Goal: Task Accomplishment & Management: Manage account settings

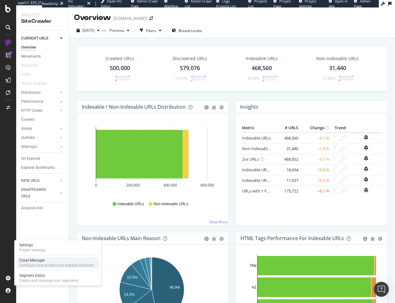
drag, startPoint x: 34, startPoint y: 279, endPoint x: 87, endPoint y: 267, distance: 54.8
click at [34, 279] on div "Create and manage your segments" at bounding box center [48, 280] width 59 height 5
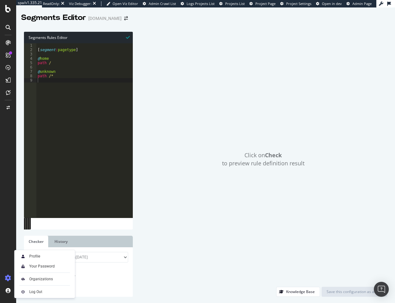
click at [44, 284] on div "Profile Your Password Organizations Log Out" at bounding box center [44, 274] width 61 height 48
click at [40, 287] on span "Check" at bounding box center [39, 286] width 11 height 5
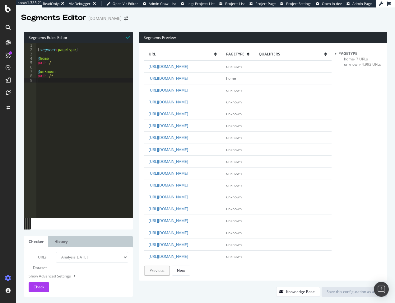
click at [56, 61] on div "[ segment : pagetype ] @ home path / @ unknown path /*" at bounding box center [84, 134] width 97 height 183
type textarea "@home"
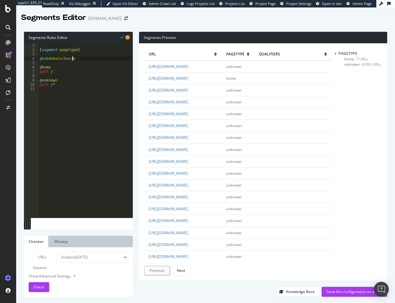
scroll to position [0, 2]
type textarea "@subdomain/business"
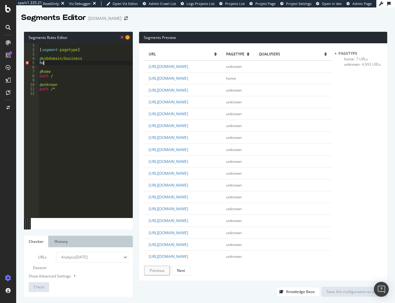
scroll to position [0, 0]
drag, startPoint x: 162, startPoint y: 86, endPoint x: 205, endPoint y: 86, distance: 43.3
click at [205, 86] on td "https://business.thomasnet.com/get-listed-on-thomasnet" at bounding box center [183, 90] width 78 height 12
copy link "business.thomasnet.com"
click at [56, 62] on div "[ segment : pagetype ] @ subdomain/business host @ home path / @ unknown path /*" at bounding box center [85, 134] width 95 height 183
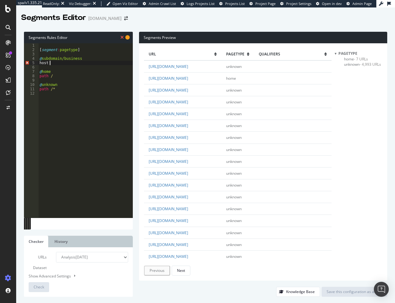
paste textarea "business.thomasnet.com"
type textarea "host business.thomasnet.com"
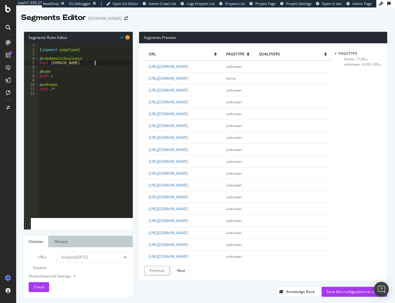
scroll to position [0, 0]
type textarea "@suppliers"
type textarea "path /suppliers*"
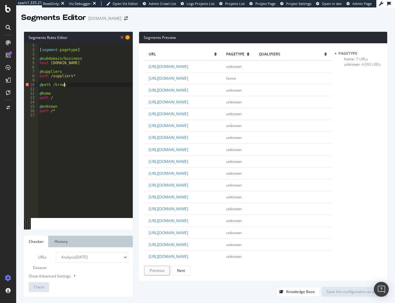
type textarea "@path /browse"
click at [42, 85] on div "[ segment : pagetype ] @ subdomain/business host business.thomasnet.com @ suppl…" at bounding box center [85, 134] width 95 height 183
type textarea "path /browse"
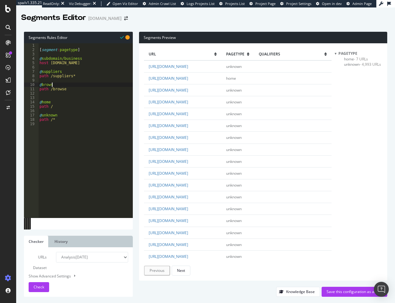
scroll to position [0, 1]
type textarea "path /browse"
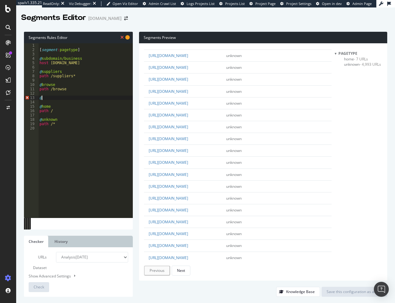
scroll to position [778, 0]
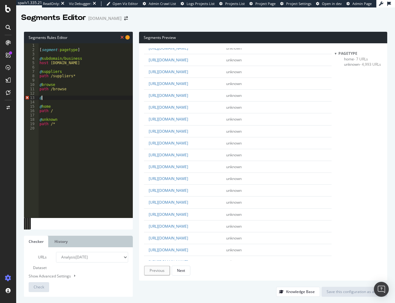
type textarea "@"
click at [49, 99] on div "[ segment : pagetype ] @ subdomain/business host business.thomasnet.com @ suppl…" at bounding box center [85, 134] width 95 height 183
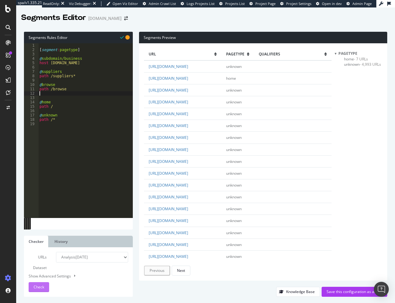
click at [37, 287] on span "Check" at bounding box center [39, 286] width 11 height 5
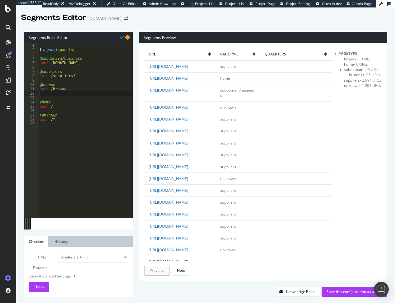
click at [348, 86] on span "unknown - 1,904 URLs" at bounding box center [362, 85] width 37 height 5
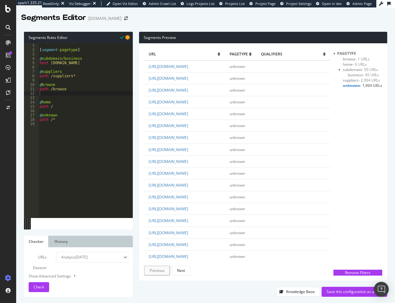
click at [66, 89] on div "[ segment : pagetype ] @ subdomain/business host business.thomasnet.com @ suppl…" at bounding box center [85, 134] width 95 height 183
click at [35, 290] on div "Check" at bounding box center [39, 286] width 11 height 5
click at [96, 63] on div "[ segment : pagetype ] @ subdomain/business host business.thomasnet.com @ suppl…" at bounding box center [85, 134] width 95 height 183
type textarea "host business.thomasnet.com"
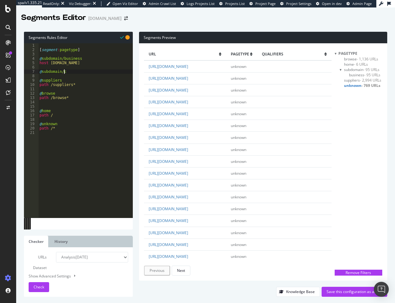
type textarea "@subdomain/cad"
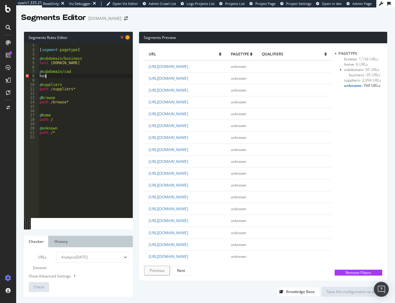
scroll to position [0, 0]
drag, startPoint x: 162, startPoint y: 87, endPoint x: 195, endPoint y: 86, distance: 33.3
click at [195, 86] on td "https://cad.thomasnet.com/cadmodels.html" at bounding box center [185, 90] width 82 height 12
copy link "cad.thomasnet.com"
click at [53, 77] on div "[ segment : pagetype ] @ subdomain/business host business.thomasnet.com @ subdo…" at bounding box center [85, 134] width 95 height 183
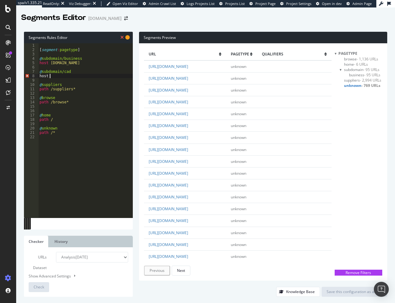
paste textarea "cad.thomasnet.com"
type textarea "host cad.thomasnet.com"
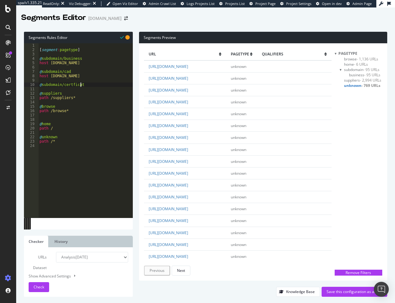
scroll to position [0, 3]
type textarea "@subdomain/certfications"
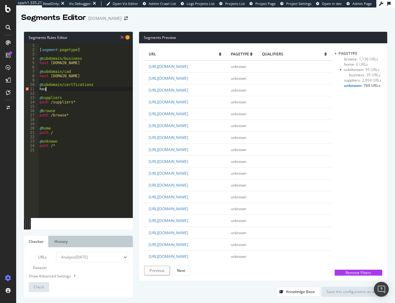
scroll to position [0, 0]
drag, startPoint x: 162, startPoint y: 127, endPoint x: 212, endPoint y: 128, distance: 49.8
click at [212, 128] on td "https://certifications.thomasnet.com/certifications/" at bounding box center [185, 126] width 82 height 12
copy link "certifications.thomasnet.com"
click at [52, 87] on div "[ segment : pagetype ] @ subdomain/business host business.thomasnet.com @ subdo…" at bounding box center [85, 134] width 95 height 183
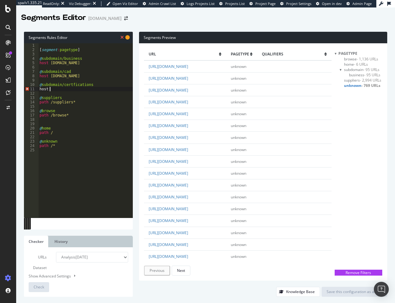
paste textarea "certifications.thomasnet.com"
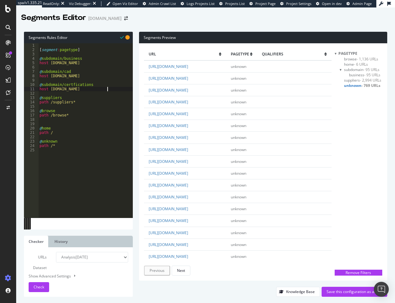
type textarea "host certifications.thomasnet.com"
drag, startPoint x: 76, startPoint y: 101, endPoint x: 76, endPoint y: 117, distance: 15.6
click at [76, 101] on div "[ segment : pagetype ] @ subdomain/business host business.thomasnet.com @ subdo…" at bounding box center [85, 134] width 95 height 183
click at [65, 120] on div "[ segment : pagetype ] @ subdomain/business host business.thomasnet.com @ subdo…" at bounding box center [85, 134] width 95 height 183
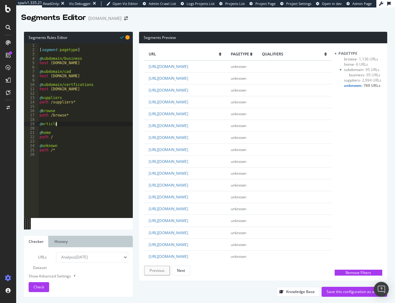
type textarea "@articles"
type textarea "path /articles*"
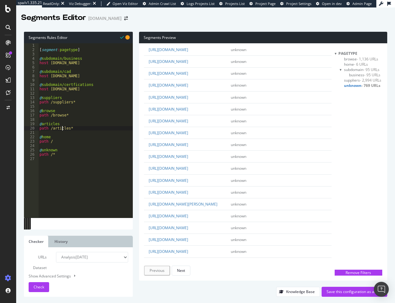
scroll to position [125, 0]
click at [75, 129] on div "[ segment : pagetype ] @ subdomain/business host business.thomasnet.com @ subdo…" at bounding box center [85, 134] width 95 height 183
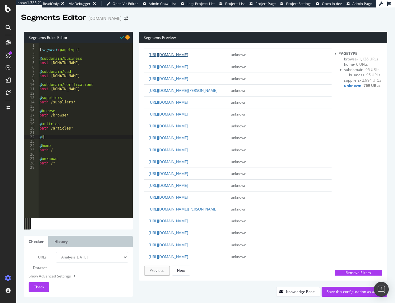
scroll to position [218, 0]
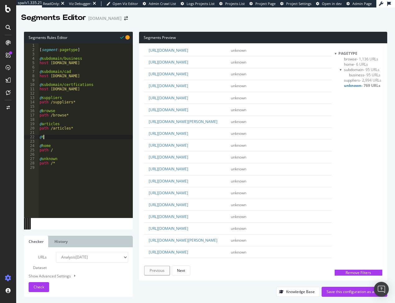
click at [43, 137] on div "[ segment : pagetype ] @ subdomain/business host business.thomasnet.com @ subdo…" at bounding box center [85, 134] width 95 height 183
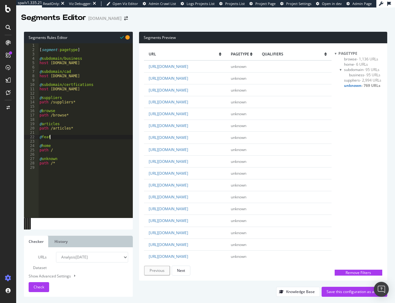
scroll to position [0, 1]
type textarea "@featured"
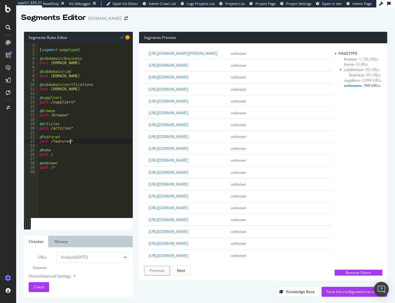
scroll to position [436, 0]
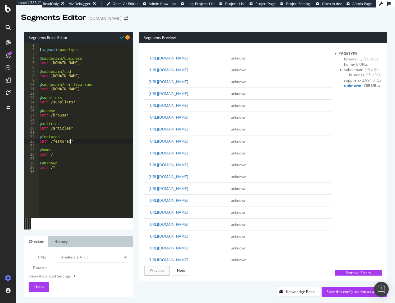
click at [111, 90] on div "[ segment : pagetype ] @ subdomain/business host business.thomasnet.com @ subdo…" at bounding box center [85, 134] width 95 height 183
type textarea "host certifications.thomasnet.com"
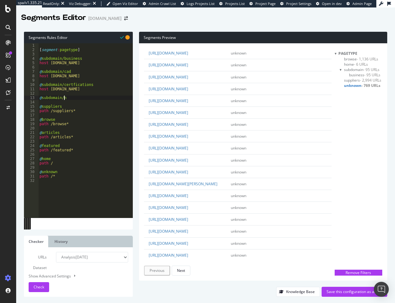
scroll to position [0, 0]
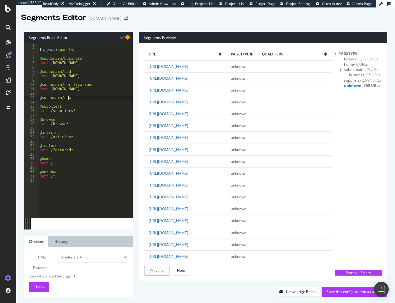
type textarea "@subdomain/news"
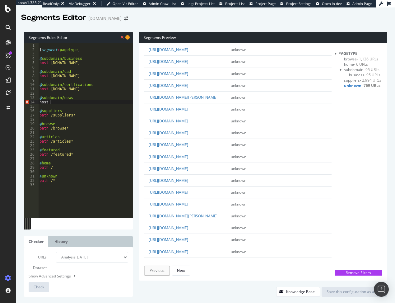
scroll to position [311, 0]
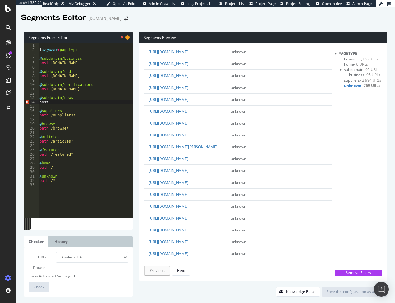
drag, startPoint x: 163, startPoint y: 120, endPoint x: 181, endPoint y: 121, distance: 18.7
click at [181, 46] on td "https://news.thomasnet.com/featured/browse/new-products" at bounding box center [185, 40] width 82 height 12
drag, startPoint x: 162, startPoint y: 121, endPoint x: 200, endPoint y: 123, distance: 37.4
click at [200, 46] on td "https://news.thomasnet.com/featured/browse/new-products" at bounding box center [185, 40] width 82 height 12
copy link "news.thomasnet.com"
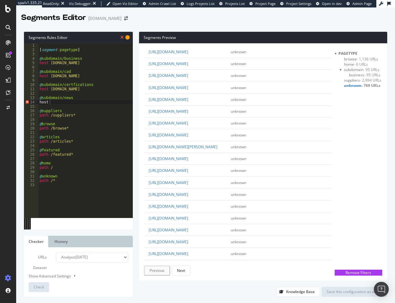
click at [54, 101] on div "[ segment : pagetype ] @ subdomain/business host business.thomasnet.com @ subdo…" at bounding box center [85, 134] width 95 height 183
paste textarea "news.thomasnet.com"
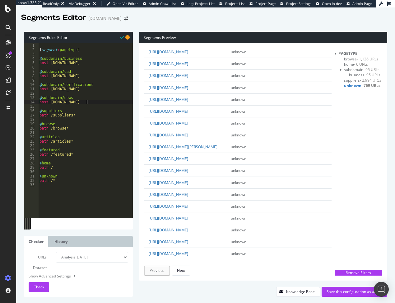
type textarea "host news.thomasnet.com"
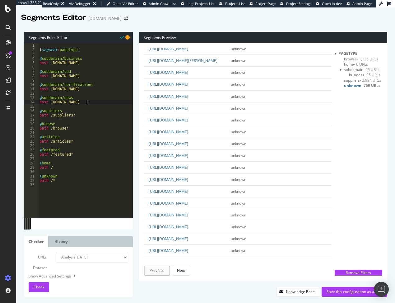
scroll to position [405, 0]
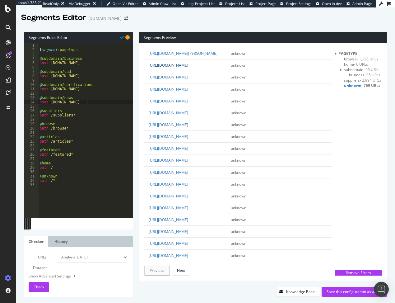
drag, startPoint x: 161, startPoint y: 197, endPoint x: 162, endPoint y: 192, distance: 5.0
click at [188, 71] on td "https://account.thomasnet.com/login.html" at bounding box center [185, 65] width 82 height 12
drag, startPoint x: 164, startPoint y: 190, endPoint x: 175, endPoint y: 191, distance: 10.3
click at [175, 71] on td "https://account.thomasnet.com/login.html" at bounding box center [185, 65] width 82 height 12
drag, startPoint x: 162, startPoint y: 189, endPoint x: 202, endPoint y: 190, distance: 39.9
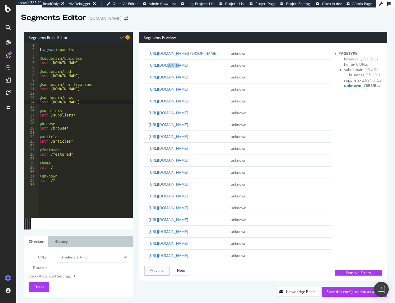
click at [202, 71] on td "https://account.thomasnet.com/login.html" at bounding box center [185, 65] width 82 height 12
copy link "account.thomasnet.com"
click at [96, 102] on div "[ segment : pagetype ] @ subdomain/business host business.thomasnet.com @ subdo…" at bounding box center [85, 134] width 95 height 183
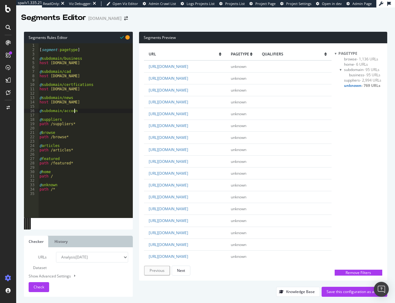
scroll to position [0, 2]
type textarea "@subdomain/account"
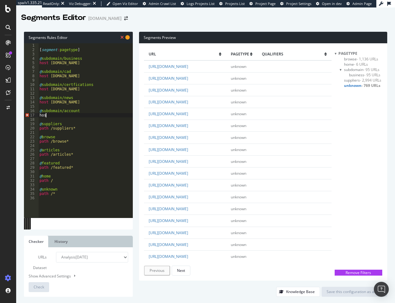
scroll to position [0, 0]
paste textarea "account.thomasnet.com"
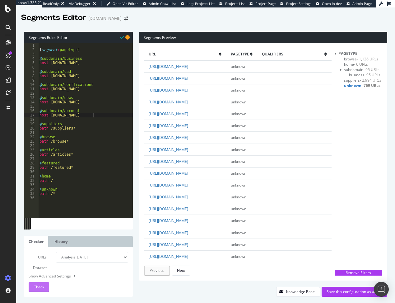
click at [41, 285] on span "Check" at bounding box center [39, 286] width 11 height 5
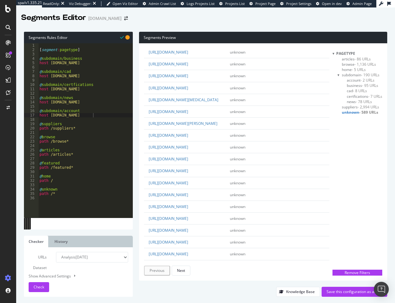
scroll to position [311, 0]
click at [76, 169] on div "[ segment : pagetype ] @ subdomain/business host business.thomasnet.com @ subdo…" at bounding box center [85, 134] width 95 height 183
type textarea "path /featured*"
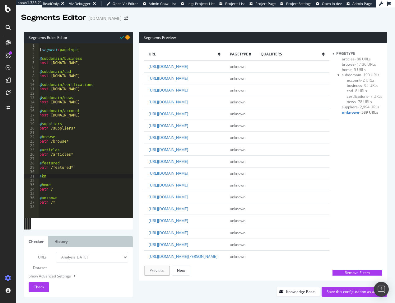
scroll to position [0, 0]
type textarea "@knowledge"
type textarea "path /knowledge*"
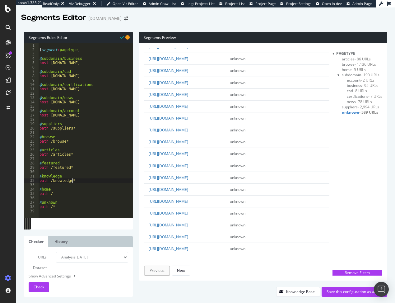
scroll to position [1058, 0]
click at [77, 181] on div "[ segment : pagetype ] @ subdomain/business host business.thomasnet.com @ subdo…" at bounding box center [85, 134] width 95 height 183
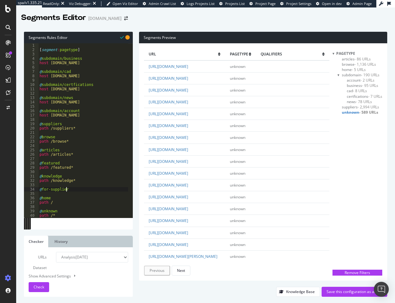
scroll to position [0, 2]
type textarea "@for-suppliers"
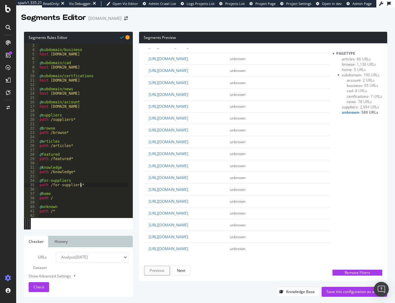
scroll to position [9, 0]
click at [84, 184] on div "@ subdomain/business host business.thomasnet.com @ subdomain/cad host cad.thoma…" at bounding box center [83, 134] width 90 height 183
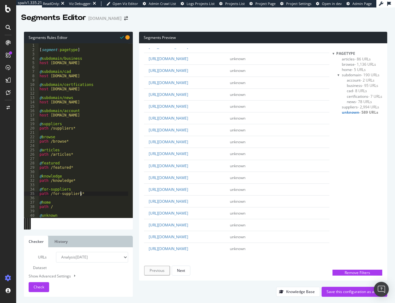
click at [100, 116] on div "[ segment : pagetype ] @ subdomain/business host business.thomasnet.com @ subdo…" at bounding box center [83, 134] width 90 height 183
type textarea "host account.thomasnet.com"
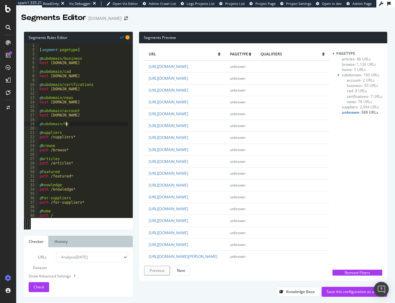
type textarea "@subdomain/help"
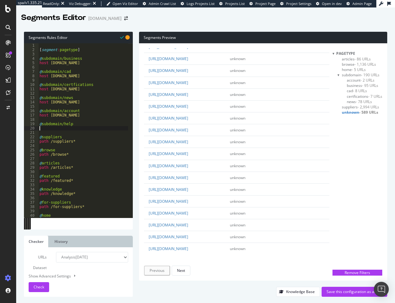
scroll to position [1245, 0]
drag, startPoint x: 163, startPoint y: 162, endPoint x: 197, endPoint y: 162, distance: 33.6
copy link "/help.thomasnet.com"
click at [51, 129] on div "[ segment : pagetype ] @ subdomain/business host business.thomasnet.com @ subdo…" at bounding box center [83, 134] width 90 height 183
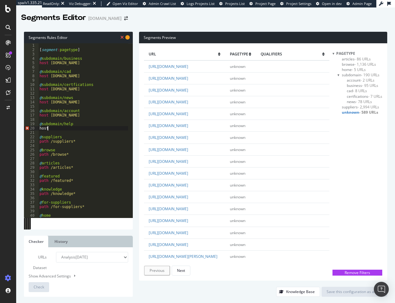
scroll to position [0, 0]
paste textarea "/help.thomasnet.com"
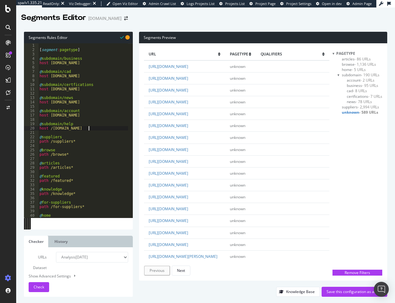
click at [51, 129] on div "[ segment : pagetype ] @ subdomain/business host business.thomasnet.com @ subdo…" at bounding box center [83, 134] width 90 height 183
click at [41, 288] on span "Check" at bounding box center [39, 286] width 11 height 5
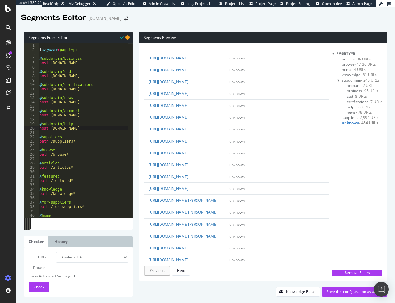
scroll to position [467, 0]
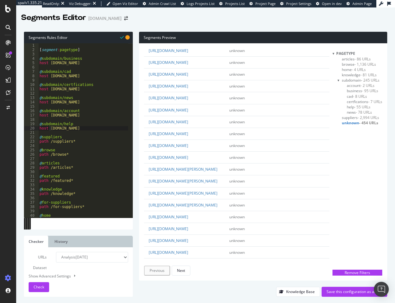
click at [84, 179] on div "[ segment : pagetype ] @ subdomain/business host business.thomasnet.com @ subdo…" at bounding box center [83, 134] width 90 height 183
type textarea "path /featured*"
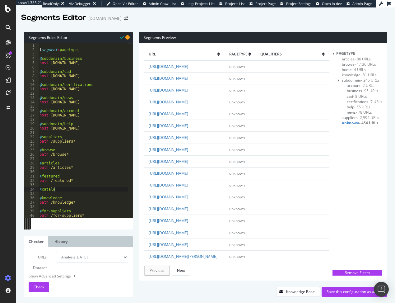
scroll to position [0, 1]
type textarea "@catalogs"
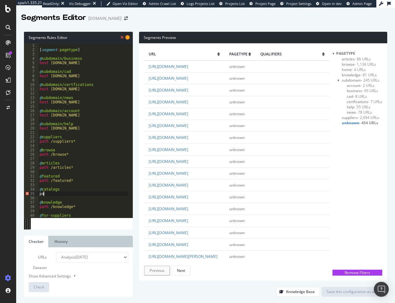
scroll to position [0, 0]
type textarea "path /catalogs*"
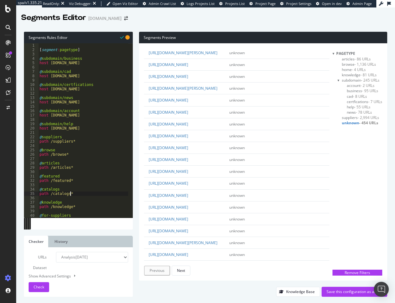
scroll to position [218, 0]
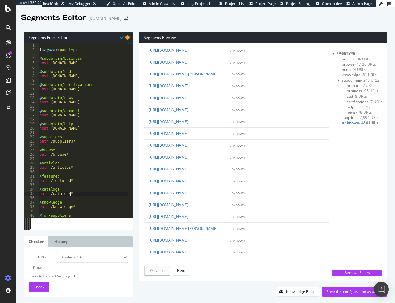
click at [71, 195] on div "[ segment : pagetype ] @ subdomain/business host business.thomasnet.com @ subdo…" at bounding box center [83, 134] width 90 height 183
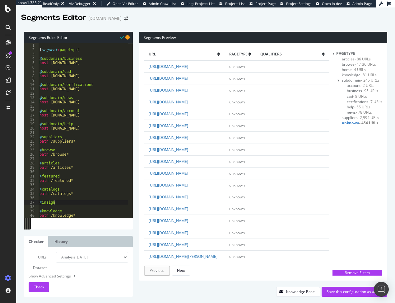
scroll to position [0, 1]
type textarea "@insights"
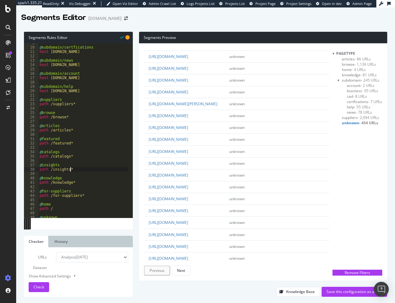
scroll to position [48, 0]
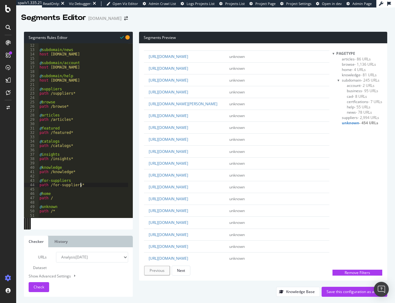
click at [83, 185] on div "@ subdomain/news host news.thomasnet.com @ subdomain/account host account.thoma…" at bounding box center [83, 134] width 90 height 183
type textarea "path /for-suppliers*"
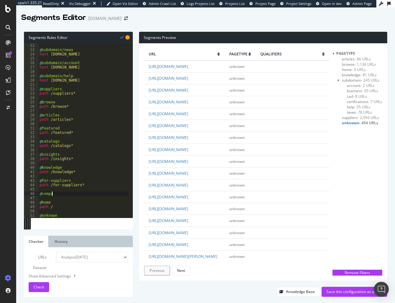
type textarea "@company"
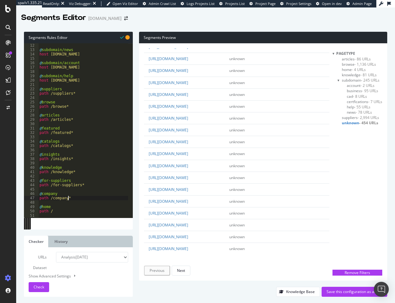
scroll to position [2044, 0]
click at [183, 271] on div "Next" at bounding box center [181, 270] width 8 height 5
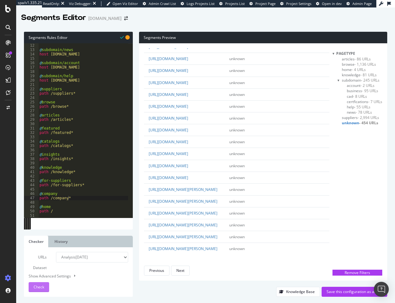
click at [43, 285] on span "Check" at bounding box center [39, 286] width 11 height 5
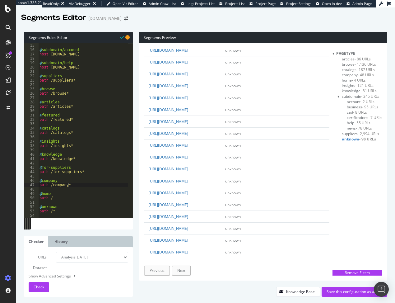
scroll to position [61, 0]
click at [77, 184] on div "@ subdomain/account host account.thomasnet.com @ subdomain/help host help.thoma…" at bounding box center [83, 134] width 90 height 183
click at [84, 172] on div "@ subdomain/account host account.thomasnet.com @ subdomain/help host help.thoma…" at bounding box center [83, 134] width 90 height 183
type textarea "path /for-suppliers*"
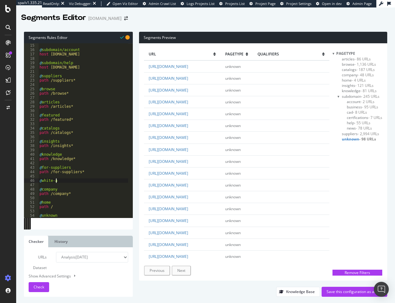
scroll to position [0, 1]
type textarea "@white-papers"
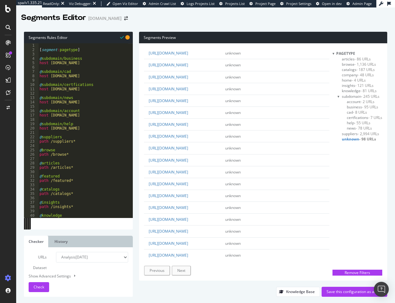
scroll to position [0, 0]
click at [96, 130] on div "[ segment : pagetype ] @ subdomain/business host business.thomasnet.com @ subdo…" at bounding box center [83, 134] width 90 height 183
type textarea "host help.thomasnet.com"
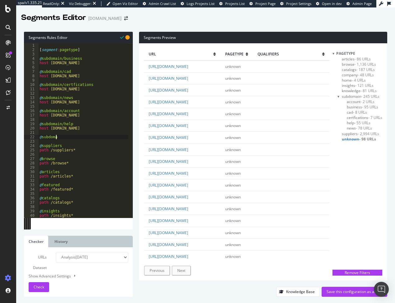
scroll to position [0, 1]
type textarea "@subdomain/blog"
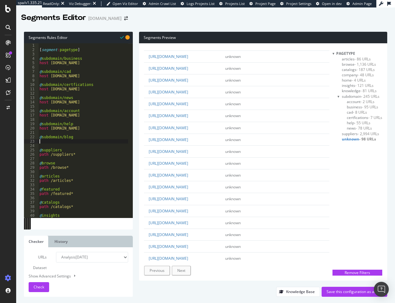
scroll to position [133, 0]
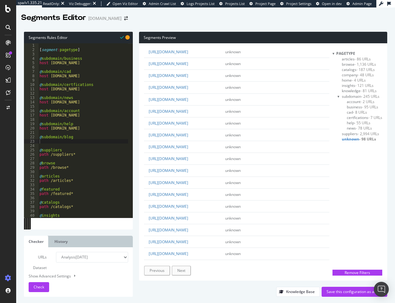
drag, startPoint x: 162, startPoint y: 172, endPoint x: 198, endPoint y: 173, distance: 36.1
click at [198, 129] on td "https://blog.thomasnet.com/cad-vs-bim-files" at bounding box center [182, 123] width 77 height 12
copy link "blog.thomasnet.com"
click at [43, 142] on div "[ segment : pagetype ] @ subdomain/business host business.thomasnet.com @ subdo…" at bounding box center [83, 134] width 90 height 183
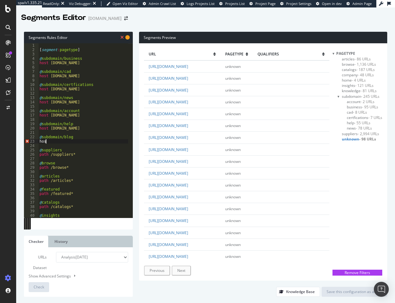
scroll to position [0, 0]
paste textarea "blog.thomasnet.com"
click at [220, 22] on div "Segments Editor thomasnet.com" at bounding box center [205, 15] width 379 height 16
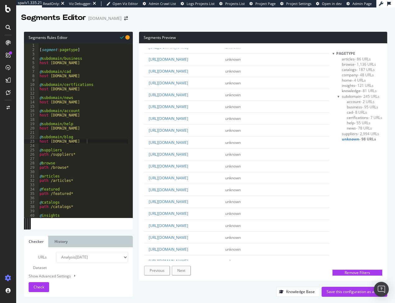
scroll to position [436, 0]
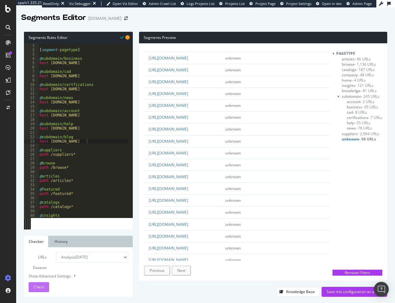
click at [38, 287] on span "Check" at bounding box center [39, 286] width 11 height 5
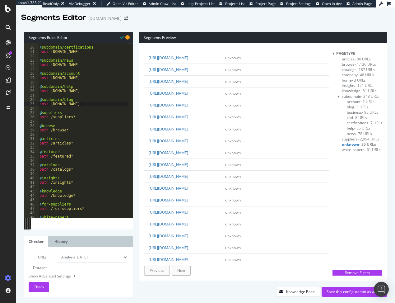
click at [74, 183] on div "@ subdomain/certfications host certifications.thomasnet.com @ subdomain/news ho…" at bounding box center [83, 132] width 90 height 183
type textarea "path /insights*"
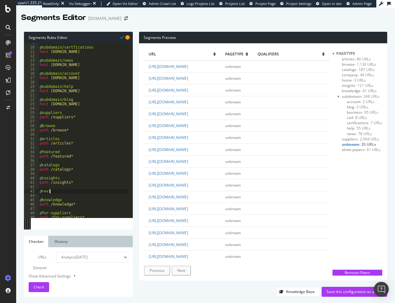
scroll to position [0, 1]
type textarea "@reviews"
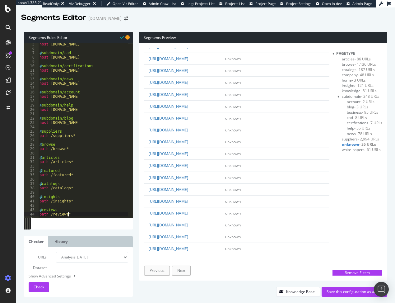
scroll to position [19, 0]
click at [79, 161] on div "host business.thomasnet.com @ subdomain/cad host cad.thomasnet.com @ subdomain/…" at bounding box center [83, 133] width 90 height 183
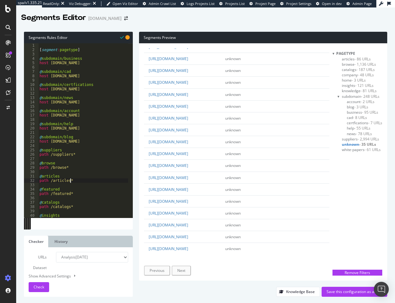
click at [82, 166] on div "[ segment : pagetype ] @ subdomain/business host business.thomasnet.com @ subdo…" at bounding box center [83, 134] width 90 height 183
type textarea "path /browse*"
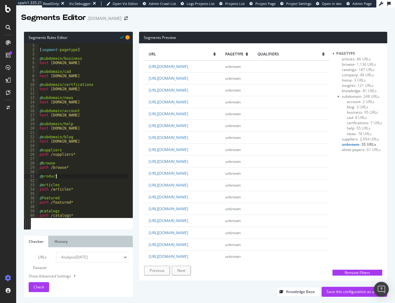
scroll to position [0, 1]
type textarea "@products"
click at [39, 285] on span "Check" at bounding box center [39, 286] width 11 height 5
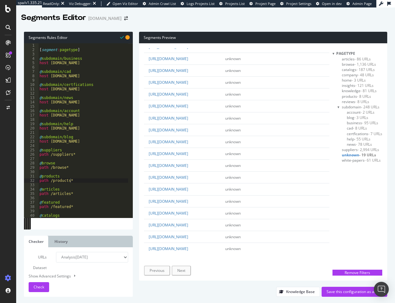
scroll to position [125, 0]
click at [76, 168] on div "[ segment : pagetype ] @ subdomain/business host business.thomasnet.com @ subdo…" at bounding box center [83, 134] width 90 height 183
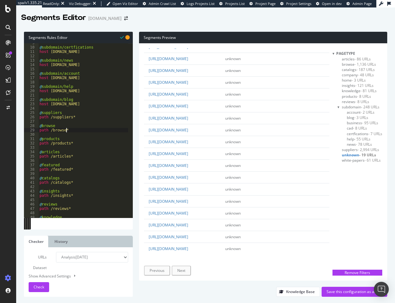
click at [74, 196] on div "@ subdomain/certfications host certifications.thomasnet.com @ subdomain/news ho…" at bounding box center [83, 132] width 90 height 183
type textarea "path /insights*"
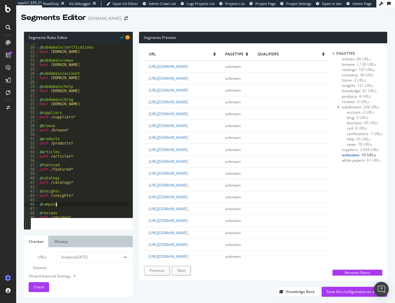
scroll to position [0, 1]
type textarea "@campaign"
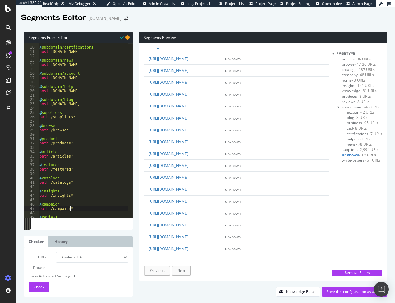
scroll to position [125, 0]
type textarea "path /campaign*"
click at [346, 59] on span "articles - 86 URLs" at bounding box center [356, 58] width 29 height 5
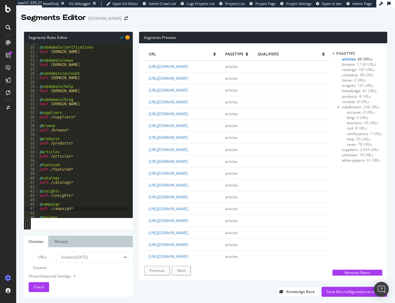
click at [343, 65] on span "browse - 1,136 URLs" at bounding box center [359, 64] width 34 height 5
click at [351, 71] on span "catalogs - 187 URLs" at bounding box center [358, 69] width 33 height 5
click at [350, 74] on span "company - 48 URLs" at bounding box center [358, 74] width 32 height 5
click at [349, 96] on span "products - 8 URLs" at bounding box center [356, 96] width 29 height 5
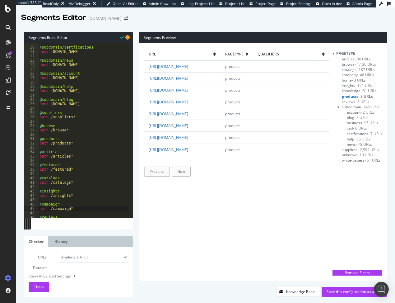
click at [348, 155] on span "unknown - 19 URLs" at bounding box center [358, 154] width 32 height 5
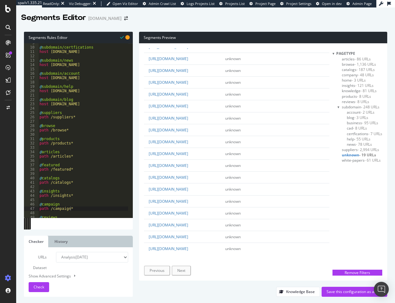
scroll to position [127, 0]
click at [342, 290] on div "Save this configuration as active" at bounding box center [355, 291] width 56 height 5
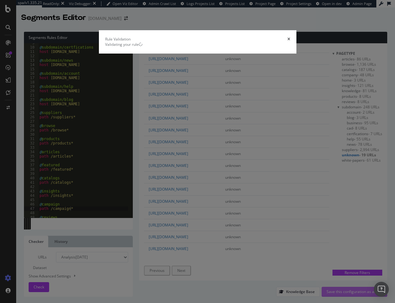
scroll to position [0, 0]
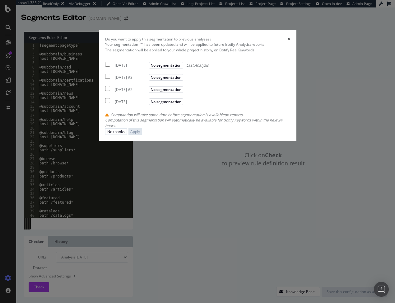
click at [105, 68] on div "2025 Aug. 11th No segmentation Last Analysis" at bounding box center [157, 63] width 104 height 7
checkbox input "true"
click at [105, 79] on input "modal" at bounding box center [107, 76] width 5 height 5
checkbox input "true"
click at [105, 91] on input "modal" at bounding box center [107, 88] width 5 height 5
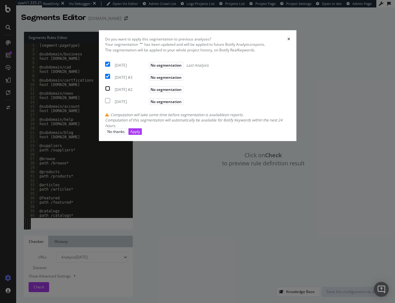
checkbox input "true"
click at [140, 134] on div "Apply" at bounding box center [135, 131] width 10 height 5
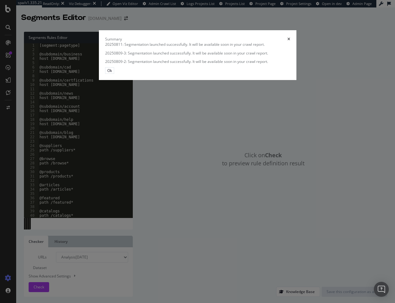
drag, startPoint x: 309, startPoint y: 181, endPoint x: 302, endPoint y: 178, distance: 8.3
click at [114, 74] on button "Ok" at bounding box center [109, 70] width 9 height 7
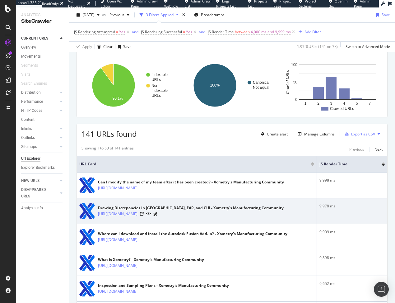
scroll to position [31, 0]
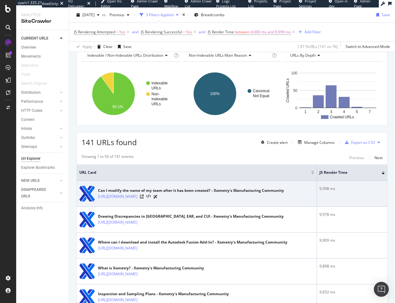
click at [144, 195] on icon at bounding box center [142, 197] width 4 height 4
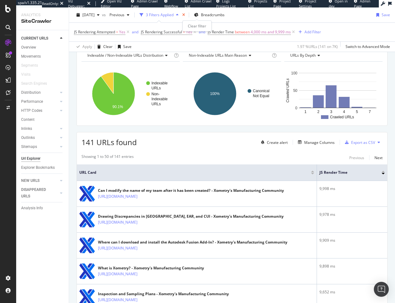
click at [185, 14] on icon "times" at bounding box center [183, 15] width 3 height 4
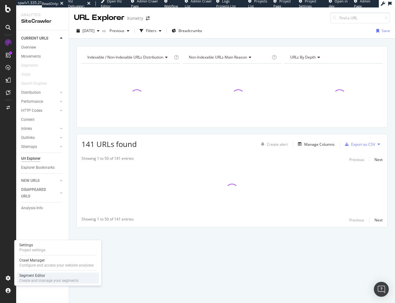
click at [34, 275] on div "Segment Editor" at bounding box center [48, 275] width 59 height 5
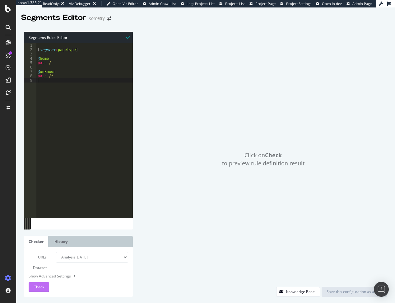
click at [43, 283] on div "Check" at bounding box center [39, 286] width 11 height 9
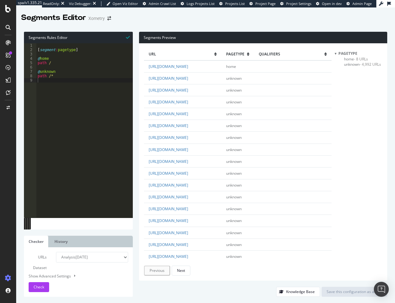
click at [52, 59] on div "[ segment : pagetype ] @ home path / @ unknown path /*" at bounding box center [84, 134] width 97 height 183
type textarea "@home"
type textarea "@capabilities"
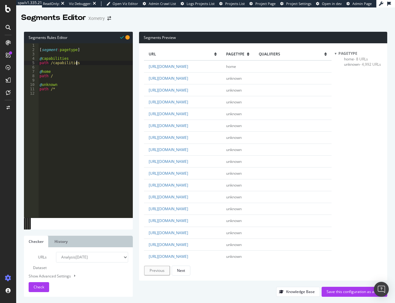
type textarea "path /capabilities*"
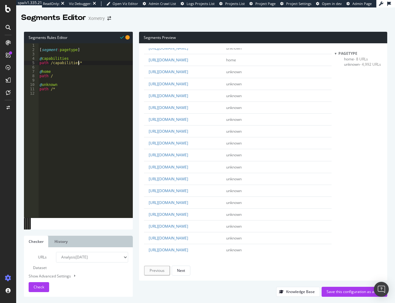
scroll to position [996, 0]
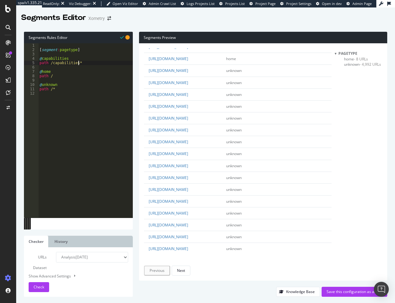
click at [82, 64] on div "[ segment : pagetype ] @ capabilities path /capabilities* @ home path / @ unkno…" at bounding box center [85, 134] width 95 height 183
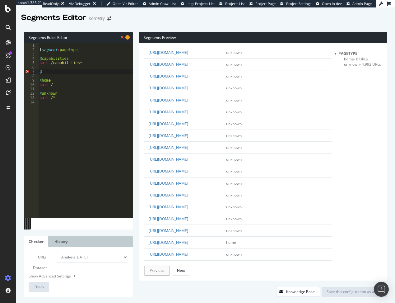
scroll to position [1027, 0]
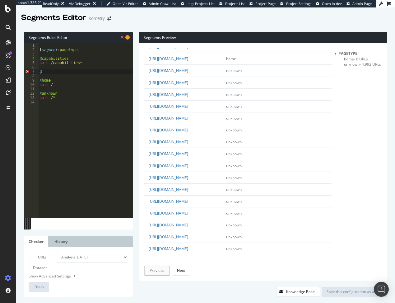
drag, startPoint x: 194, startPoint y: 183, endPoint x: 208, endPoint y: 183, distance: 13.4
drag, startPoint x: 196, startPoint y: 175, endPoint x: 213, endPoint y: 177, distance: 16.9
drag, startPoint x: 195, startPoint y: 175, endPoint x: 214, endPoint y: 176, distance: 18.1
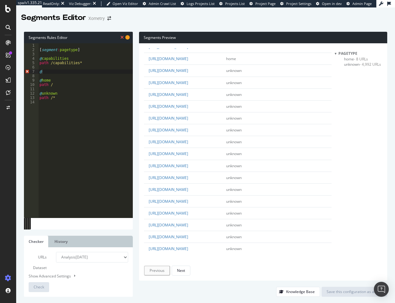
copy link "resources/"
click at [51, 72] on div "[ segment : pagetype ] @ capabilities path /capabilities* @ @ home path / @ unk…" at bounding box center [85, 134] width 95 height 183
paste textarea "resources/"
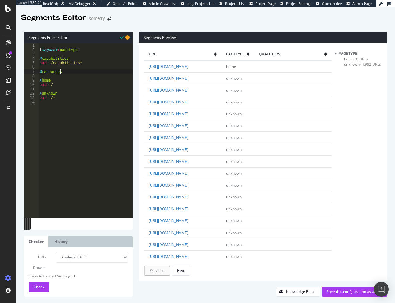
type textarea "@resources"
paste textarea "resources/"
type textarea "path /resources*"
click at [40, 285] on span "Check" at bounding box center [39, 286] width 11 height 5
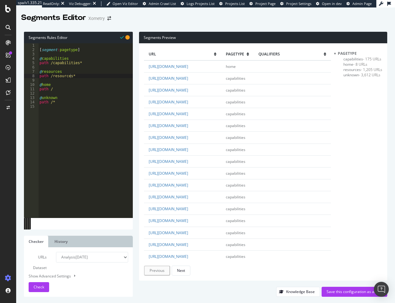
click at [346, 75] on span "unknown - 3,612 URLs" at bounding box center [362, 74] width 37 height 5
click at [74, 76] on div "[ segment : pagetype ] @ capabilities path /capabilities* @ resources path /res…" at bounding box center [85, 134] width 95 height 183
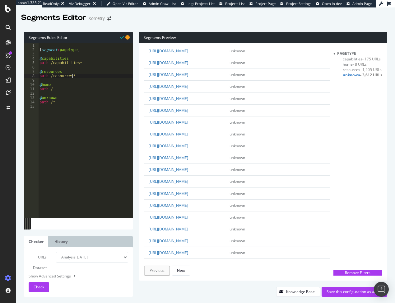
scroll to position [311, 0]
click at [73, 54] on div "[ segment : pagetype ] @ capabilities path /capabilities* @ resources path /res…" at bounding box center [85, 134] width 95 height 183
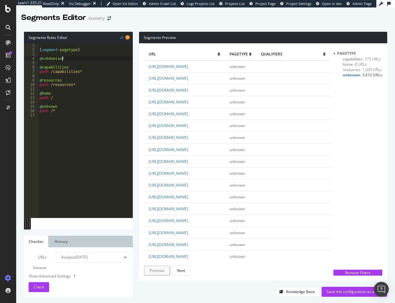
scroll to position [0, 2]
type textarea "@subdomian/community"
type textarea "o"
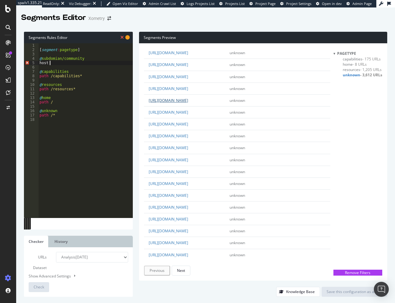
scroll to position [249, 0]
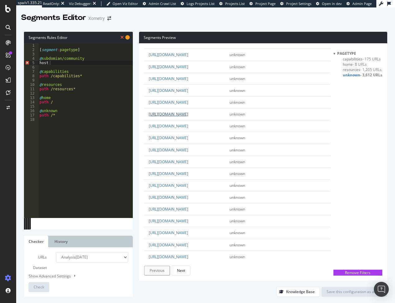
drag, startPoint x: 162, startPoint y: 205, endPoint x: 204, endPoint y: 208, distance: 41.5
click at [204, 120] on td "[URL][DOMAIN_NAME]" at bounding box center [184, 114] width 81 height 12
copy link "[DOMAIN_NAME]"
click at [50, 64] on div "[ segment : pagetype ] @ subdomian/community host @ capabilities path /capabili…" at bounding box center [85, 134] width 95 height 183
paste textarea "[DOMAIN_NAME]"
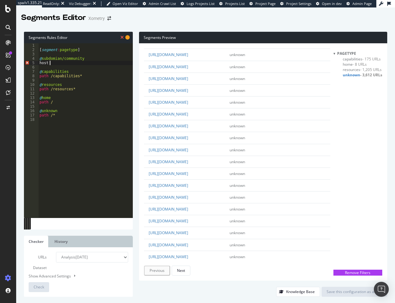
type textarea "host [DOMAIN_NAME]"
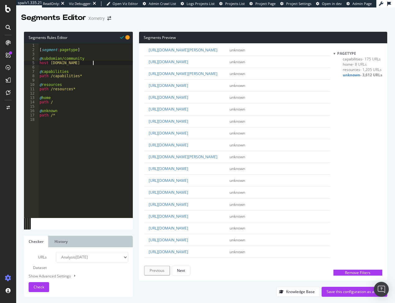
scroll to position [716, 0]
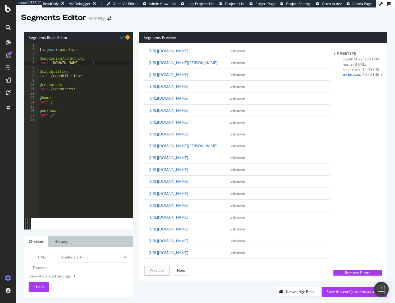
drag, startPoint x: 162, startPoint y: 192, endPoint x: 201, endPoint y: 192, distance: 39.5
copy link "[DOMAIN_NAME]"
click at [96, 64] on div "[ segment : pagetype ] @ subdomian/community host [DOMAIN_NAME] @ capabilities …" at bounding box center [85, 134] width 95 height 183
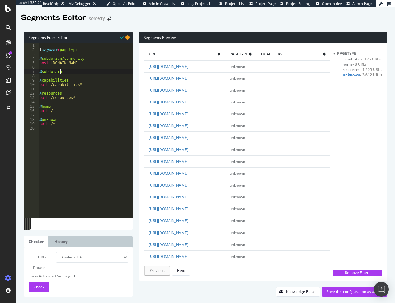
scroll to position [0, 2]
paste textarea "[DOMAIN_NAME]"
type textarea "@subdomain/investors"
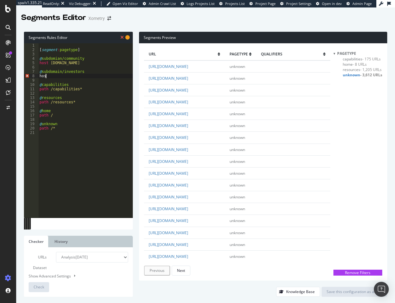
scroll to position [0, 0]
paste textarea "[DOMAIN_NAME]"
type textarea "host [DOMAIN_NAME]"
click at [349, 65] on span "home - 8 URLs" at bounding box center [355, 64] width 24 height 5
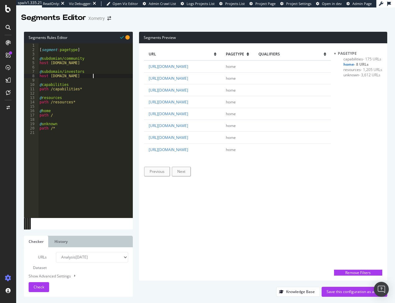
click at [94, 76] on div "[ segment : pagetype ] @ subdomian/community host [DOMAIN_NAME] @ subdomain/inv…" at bounding box center [85, 134] width 95 height 183
type textarea "@subdomain/workcenter"
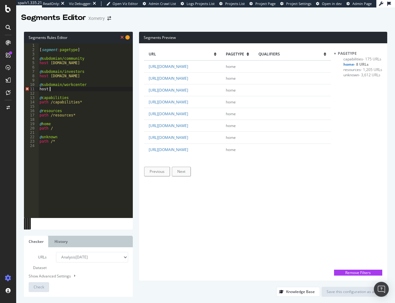
scroll to position [0, 0]
drag, startPoint x: 162, startPoint y: 109, endPoint x: 214, endPoint y: 113, distance: 53.1
click at [215, 113] on td "[URL][DOMAIN_NAME]" at bounding box center [182, 114] width 77 height 12
copy link "[DOMAIN_NAME]"
click at [53, 89] on div "[ segment : pagetype ] @ subdomian/community host [DOMAIN_NAME] @ subdomain/inv…" at bounding box center [85, 134] width 95 height 183
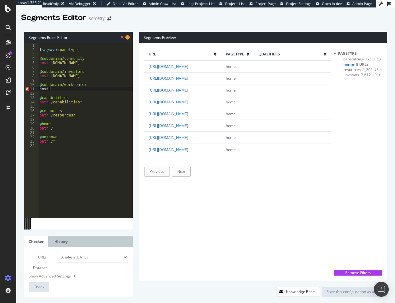
paste textarea "[DOMAIN_NAME]"
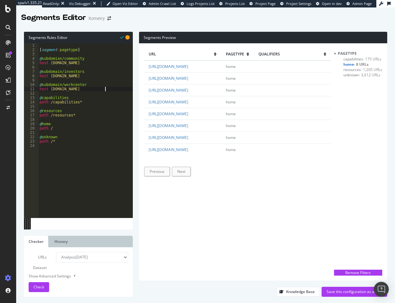
type textarea "host [DOMAIN_NAME]"
type textarea "@subdomain/get"
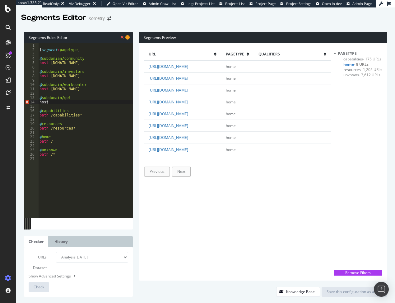
scroll to position [0, 0]
drag, startPoint x: 162, startPoint y: 121, endPoint x: 190, endPoint y: 121, distance: 28.3
click at [190, 121] on td "[URL][DOMAIN_NAME]" at bounding box center [182, 126] width 77 height 12
copy link "[DOMAIN_NAME]"
click at [58, 103] on div "[ segment : pagetype ] @ subdomian/community host [DOMAIN_NAME] @ subdomain/inv…" at bounding box center [85, 134] width 95 height 183
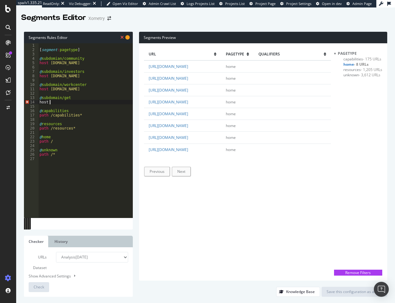
paste textarea "[DOMAIN_NAME]"
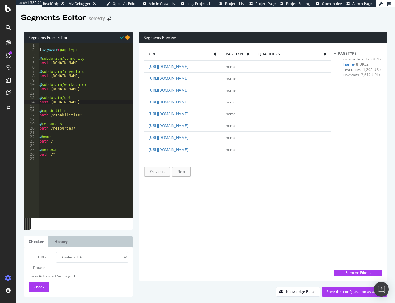
type textarea "host [DOMAIN_NAME]"
type textarea "@subdomain/supplies-rfq"
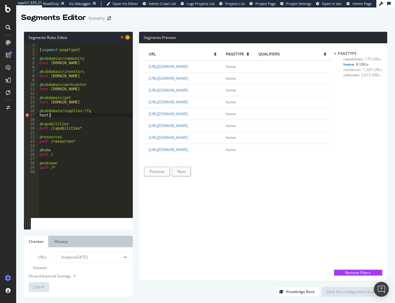
scroll to position [0, 0]
drag, startPoint x: 162, startPoint y: 134, endPoint x: 206, endPoint y: 135, distance: 44.2
click at [206, 135] on td "[URL][DOMAIN_NAME]" at bounding box center [182, 138] width 77 height 12
copy link "[DOMAIN_NAME]"
click at [52, 113] on div "[ segment : pagetype ] @ subdomian/community host [DOMAIN_NAME] @ subdomain/inv…" at bounding box center [85, 134] width 95 height 183
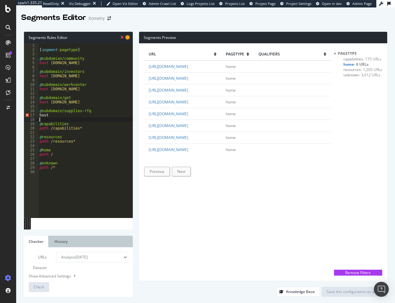
click at [54, 118] on div "[ segment : pagetype ] @ subdomian/community host [DOMAIN_NAME] @ subdomain/inv…" at bounding box center [85, 134] width 95 height 183
click at [53, 116] on div "[ segment : pagetype ] @ subdomian/community host [DOMAIN_NAME] @ subdomain/inv…" at bounding box center [85, 134] width 95 height 183
paste textarea "[DOMAIN_NAME]"
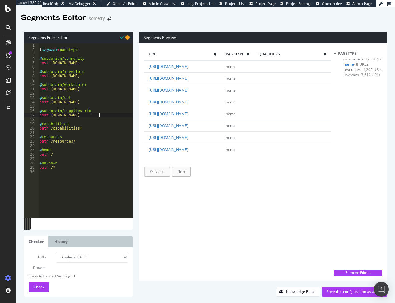
type textarea "host [DOMAIN_NAME]"
click at [106, 116] on div "[ segment : pagetype ] @ subdomian/community host [DOMAIN_NAME] @ subdomain/inv…" at bounding box center [85, 134] width 95 height 183
type textarea "@supplies"
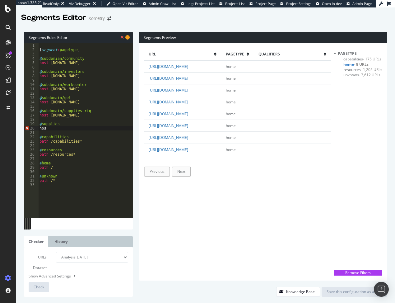
scroll to position [0, 0]
drag, startPoint x: 162, startPoint y: 145, endPoint x: 198, endPoint y: 146, distance: 35.8
click at [198, 146] on td "[URL][DOMAIN_NAME]" at bounding box center [182, 150] width 77 height 12
copy link "[DOMAIN_NAME]"
click at [53, 129] on div "[ segment : pagetype ] @ subdomian/community host [DOMAIN_NAME] @ subdomain/inv…" at bounding box center [85, 134] width 95 height 183
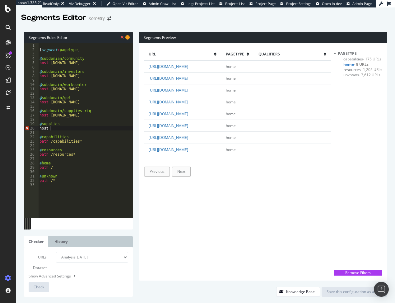
paste textarea "[DOMAIN_NAME]"
type textarea "host [DOMAIN_NAME]"
click at [351, 70] on span "resources - 1,205 URLs" at bounding box center [363, 69] width 39 height 5
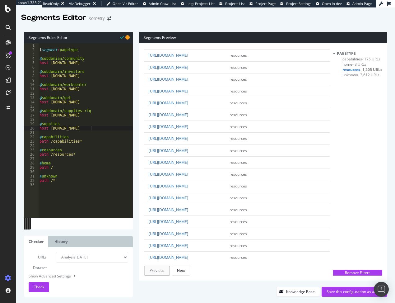
scroll to position [50, 0]
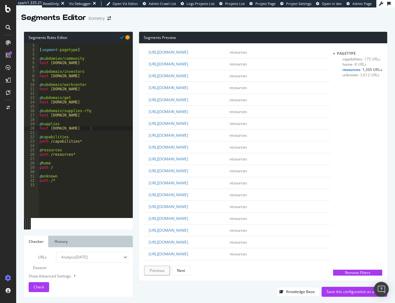
click at [349, 74] on span "unknown - 3,612 URLs" at bounding box center [361, 74] width 37 height 5
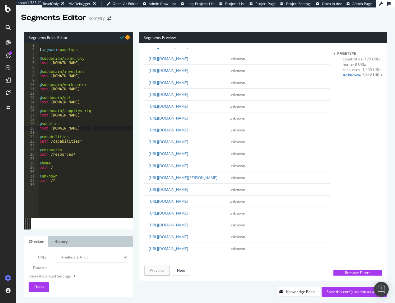
scroll to position [1408, 0]
click at [37, 284] on span "Check" at bounding box center [39, 286] width 11 height 5
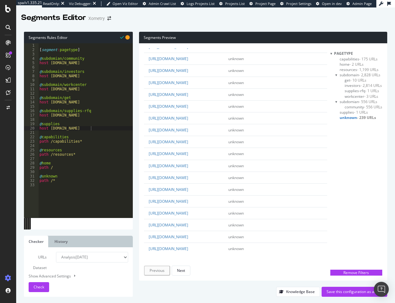
scroll to position [1183, 0]
click at [99, 127] on div "[ segment : pagetype ] @ subdomian/community host [DOMAIN_NAME] @ subdomain/inv…" at bounding box center [85, 134] width 95 height 183
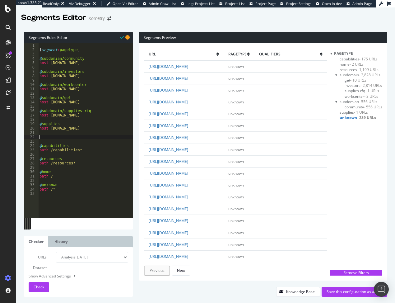
type textarea "@"
type textarea "host [DOMAIN_NAME]"
type textarea "@subdomain/work"
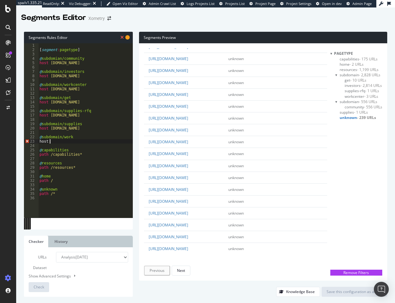
scroll to position [1401, 0]
drag, startPoint x: 163, startPoint y: 187, endPoint x: 194, endPoint y: 188, distance: 30.8
click at [194, 188] on td "[URL][DOMAIN_NAME]" at bounding box center [184, 189] width 80 height 12
copy link "[DOMAIN_NAME]"
click at [57, 139] on div "[ segment : pagetype ] @ subdomian/community host [DOMAIN_NAME] @ subdomain/inv…" at bounding box center [85, 134] width 95 height 183
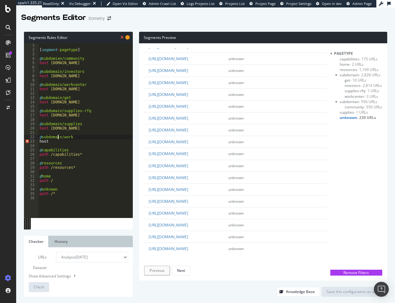
click at [54, 141] on div "[ segment : pagetype ] @ subdomian/community host [DOMAIN_NAME] @ subdomain/inv…" at bounding box center [85, 134] width 95 height 183
paste textarea "[DOMAIN_NAME]"
click at [85, 154] on div "[ segment : pagetype ] @ subdomian/community host [DOMAIN_NAME] @ subdomain/inv…" at bounding box center [85, 134] width 95 height 183
click at [86, 169] on div "[ segment : pagetype ] @ subdomian/community host [DOMAIN_NAME] @ subdomain/inv…" at bounding box center [85, 134] width 95 height 183
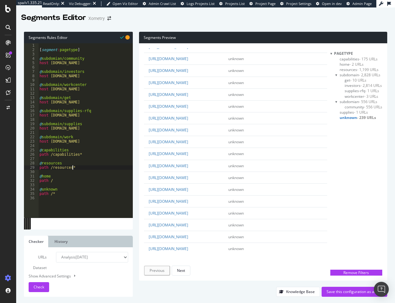
type textarea "path /resources*"
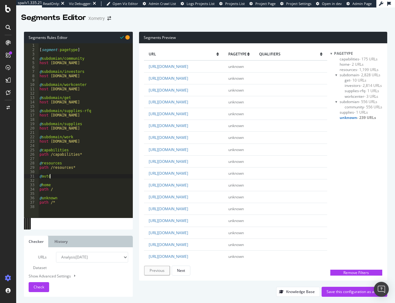
scroll to position [0, 1]
type textarea "@autors"
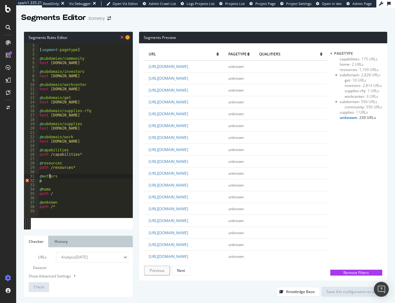
type textarea "p"
type textarea "@authors"
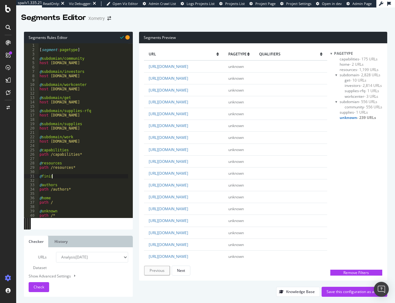
scroll to position [0, 1]
type textarea "@finishes"
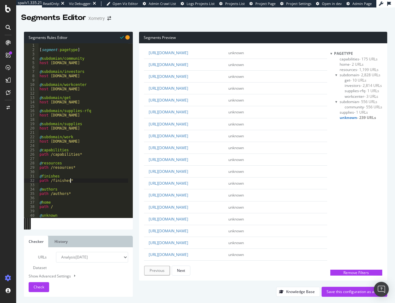
scroll to position [374, 0]
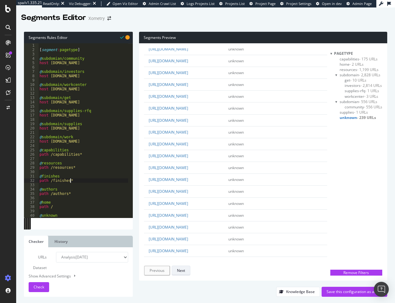
click at [180, 268] on div "Next" at bounding box center [181, 270] width 8 height 5
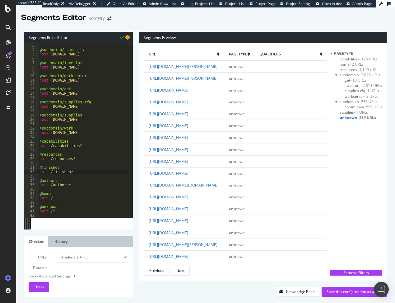
scroll to position [0, 1]
click at [72, 193] on div "@ subdomian/community host [DOMAIN_NAME] @ subdomain/investors host [DOMAIN_NAM…" at bounding box center [83, 134] width 90 height 183
click at [72, 183] on div "@ subdomian/community host [DOMAIN_NAME] @ subdomain/investors host [DOMAIN_NAM…" at bounding box center [83, 134] width 90 height 183
type textarea "path /authors*"
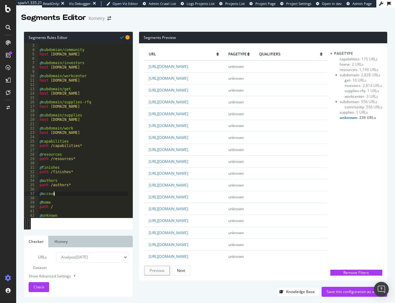
type textarea "@account"
type textarea "path /accpunt*"
type textarea "path /account*"
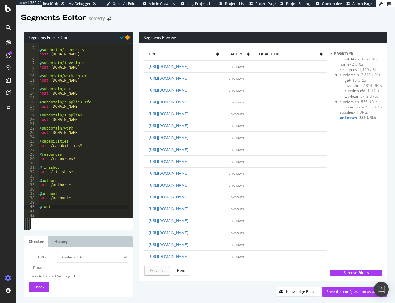
type textarea "@login"
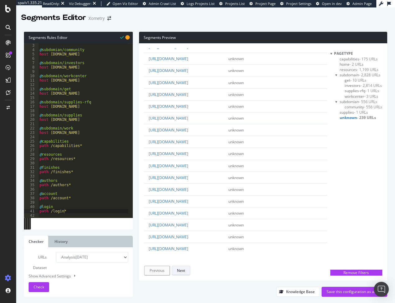
click at [184, 272] on div "Next" at bounding box center [181, 270] width 8 height 5
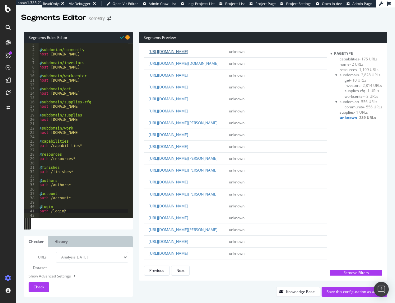
scroll to position [125, 0]
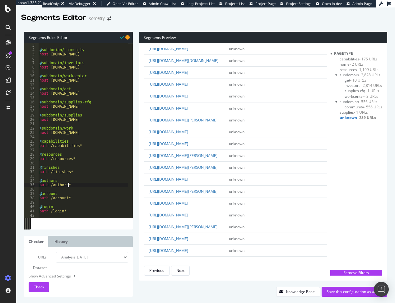
click at [74, 186] on div "@ subdomian/community host [DOMAIN_NAME] @ subdomain/investors host [DOMAIN_NAM…" at bounding box center [83, 134] width 90 height 183
type textarea "path /authors*"
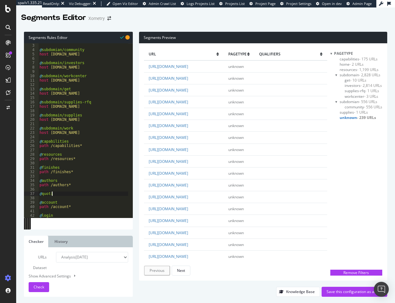
scroll to position [0, 1]
type textarea "@quoting"
click at [194, 23] on div "Segments Editor Xometry" at bounding box center [205, 15] width 379 height 16
click at [181, 271] on div "Next" at bounding box center [181, 270] width 8 height 5
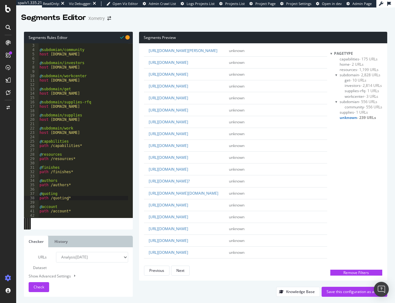
scroll to position [498, 0]
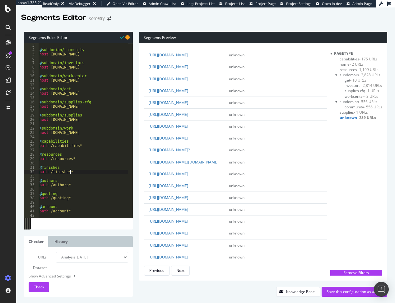
click at [74, 172] on div "@ subdomian/community host [DOMAIN_NAME] @ subdomain/investors host [DOMAIN_NAM…" at bounding box center [83, 134] width 90 height 183
type textarea "path /finishes*"
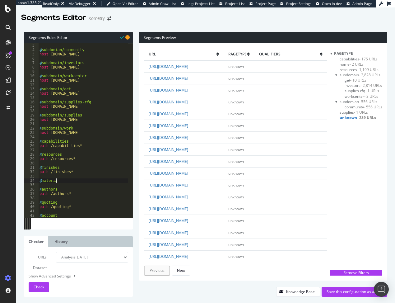
scroll to position [0, 1]
type textarea "@materials"
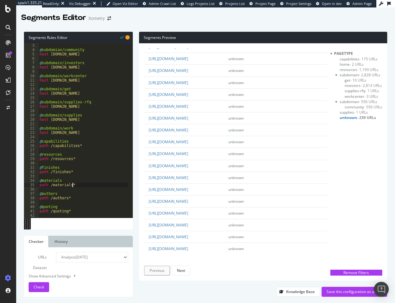
scroll to position [1425, 0]
click at [186, 272] on button "Next" at bounding box center [181, 271] width 19 height 10
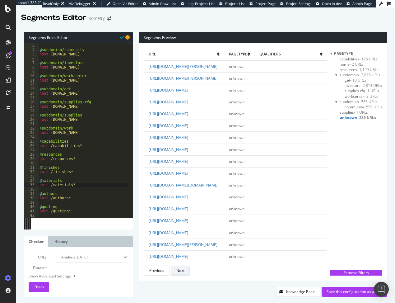
click at [186, 272] on button "Next" at bounding box center [180, 271] width 19 height 10
click at [74, 200] on div "@ subdomian/community host [DOMAIN_NAME] @ subdomain/investors host [DOMAIN_NAM…" at bounding box center [83, 134] width 90 height 183
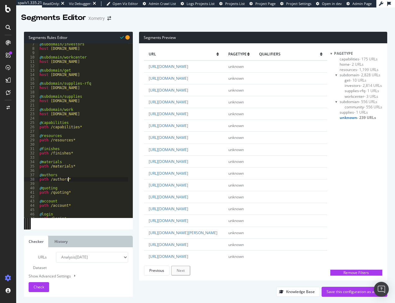
scroll to position [27, 0]
click at [73, 193] on div "@ subdomain/investors host [DOMAIN_NAME] @ subdomain/workcenter host [DOMAIN_NA…" at bounding box center [83, 133] width 90 height 183
type textarea "path /quoting*"
type textarea "@blog"
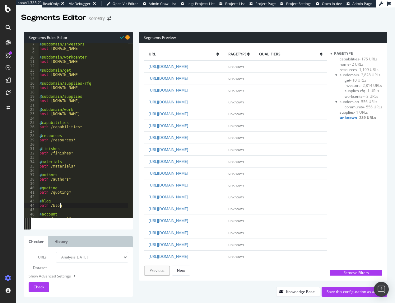
scroll to position [0, 2]
click at [36, 284] on span "Check" at bounding box center [39, 286] width 11 height 5
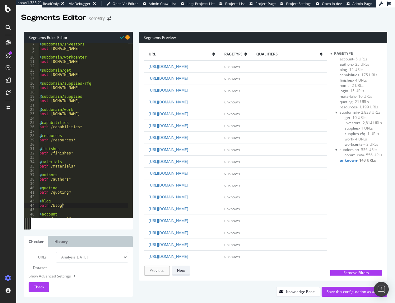
click at [180, 272] on div "Next" at bounding box center [181, 270] width 8 height 5
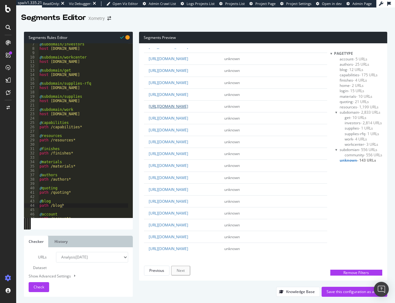
scroll to position [519, 0]
click at [150, 273] on div "Previous" at bounding box center [156, 270] width 15 height 5
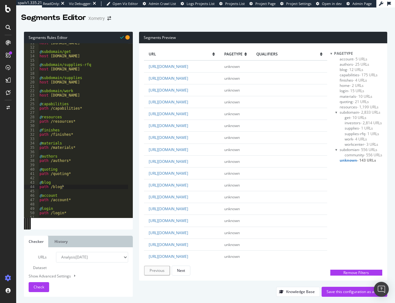
scroll to position [78, 0]
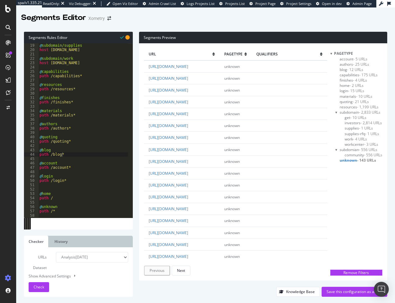
drag, startPoint x: 196, startPoint y: 63, endPoint x: 216, endPoint y: 73, distance: 21.7
click at [216, 73] on td "[URL][DOMAIN_NAME]" at bounding box center [182, 66] width 76 height 12
copy link "assembly-services/"
click at [95, 147] on div "@ subdomain/supplies host [DOMAIN_NAME] @ subdomain/work host [DOMAIN_NAME] @ c…" at bounding box center [83, 134] width 90 height 183
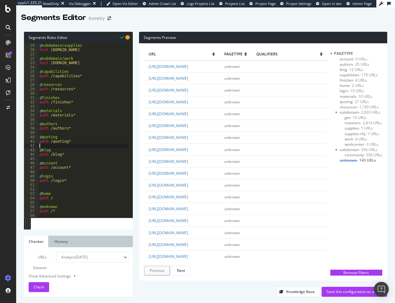
click at [76, 140] on div "@ subdomain/supplies host [DOMAIN_NAME] @ subdomain/work host [DOMAIN_NAME] @ c…" at bounding box center [83, 134] width 90 height 183
type textarea "path /quoting*"
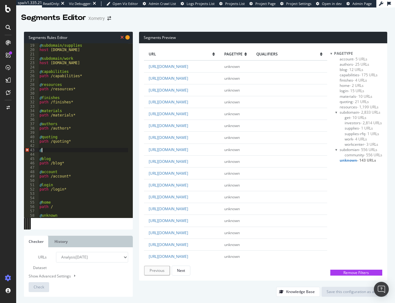
paste textarea "assembly-services/"
type textarea "@assembly-services"
paste textarea "assembly-services/"
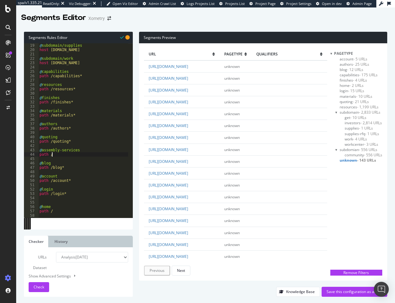
paste textarea "assembly-services/"
type textarea "path /assembly-services/*"
click at [87, 155] on div "@ subdomain/supplies host [DOMAIN_NAME] @ subdomain/work host [DOMAIN_NAME] @ c…" at bounding box center [83, 134] width 90 height 183
type textarea "path /assembly-services*"
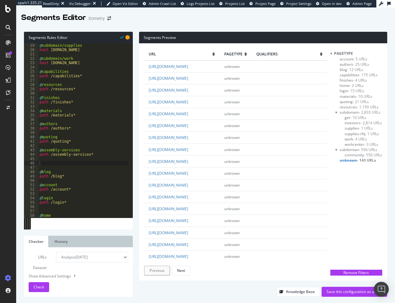
drag, startPoint x: 196, startPoint y: 79, endPoint x: 176, endPoint y: 92, distance: 23.8
click at [176, 84] on td "[URL][DOMAIN_NAME]" at bounding box center [182, 78] width 76 height 12
copy link "rapid-prototyping-service"
click at [43, 162] on div "@ subdomain/supplies host [DOMAIN_NAME] @ subdomain/work host [DOMAIN_NAME] @ c…" at bounding box center [83, 134] width 90 height 183
paste textarea "rapid-prototyping-service"
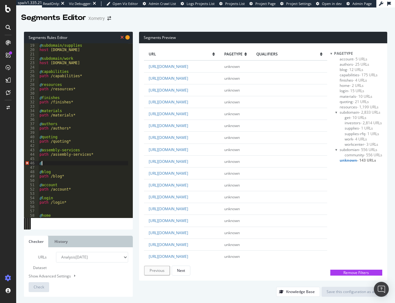
type textarea "@rapid-prototyping-service"
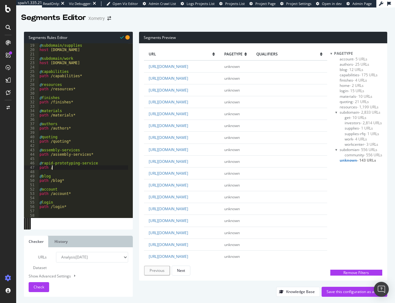
paste textarea "rapid-prototyping-service"
type textarea "path /rapid-prototyping-service*"
drag, startPoint x: 195, startPoint y: 97, endPoint x: 161, endPoint y: 109, distance: 35.8
click at [161, 96] on td "[URL][DOMAIN_NAME]" at bounding box center [182, 90] width 76 height 12
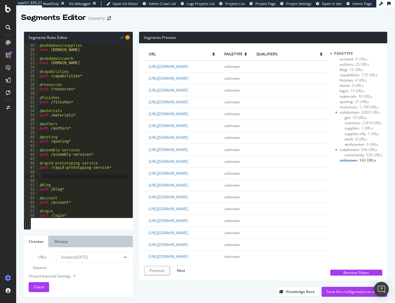
click at [41, 176] on div "@ subdomain/supplies host [DOMAIN_NAME] @ subdomain/work host [DOMAIN_NAME] @ c…" at bounding box center [83, 134] width 90 height 183
paste textarea "production-service"
type textarea "@production-service"
paste textarea "production-service"
type textarea "path /production-service*"
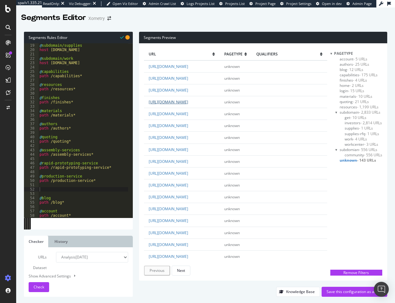
drag, startPoint x: 196, startPoint y: 113, endPoint x: 171, endPoint y: 123, distance: 27.0
click at [171, 108] on td "[URL][DOMAIN_NAME]" at bounding box center [182, 102] width 76 height 12
click at [53, 189] on div "@ subdomain/supplies host [DOMAIN_NAME] @ subdomain/work host [DOMAIN_NAME] @ c…" at bounding box center [83, 134] width 90 height 183
paste textarea "aerospace-and-defense"
type textarea "@aerospace-and-defense"
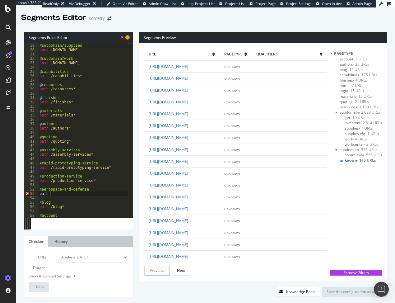
scroll to position [0, 1]
paste textarea "aerospace-and-defense"
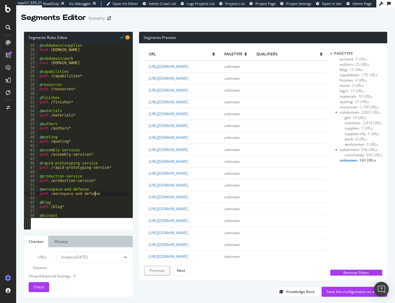
type textarea "path /aerospace-and-defense*"
drag, startPoint x: 195, startPoint y: 130, endPoint x: 152, endPoint y: 143, distance: 45.2
click at [152, 120] on td "[URL][DOMAIN_NAME]" at bounding box center [182, 114] width 76 height 12
click at [43, 202] on div "@ subdomain/supplies host [DOMAIN_NAME] @ subdomain/work host [DOMAIN_NAME] @ c…" at bounding box center [83, 134] width 90 height 183
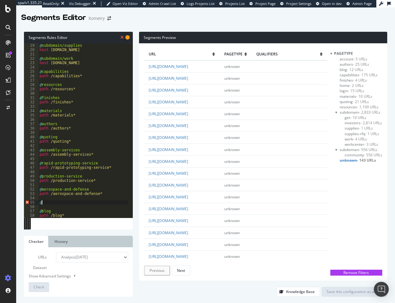
paste textarea "automotive"
type textarea "@automotive"
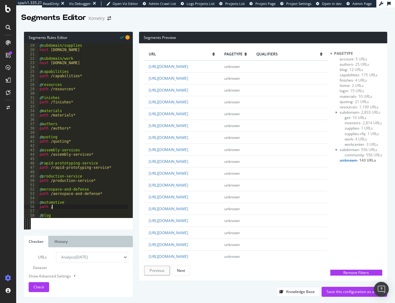
scroll to position [0, 1]
paste textarea "automotive"
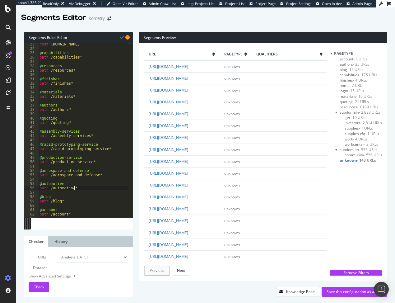
scroll to position [116, 0]
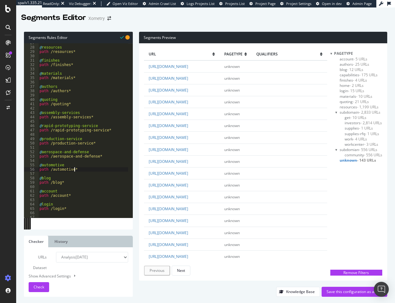
type textarea "path /automotive*"
drag, startPoint x: 196, startPoint y: 148, endPoint x: 165, endPoint y: 160, distance: 33.7
click at [165, 132] on td "[URL][DOMAIN_NAME]" at bounding box center [182, 126] width 76 height 12
click at [76, 169] on div "@ resources path /resources* @ finishes path /finishes* @ materials path /mater…" at bounding box center [83, 132] width 90 height 183
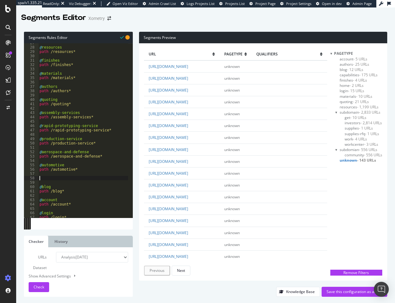
click at [40, 177] on div "@ resources path /resources* @ finishes path /finishes* @ materials path /mater…" at bounding box center [83, 132] width 90 height 183
paste textarea "consumer-products"
type textarea "@consumer-products"
paste textarea "consumer-products"
type textarea "path /consumer-products*"
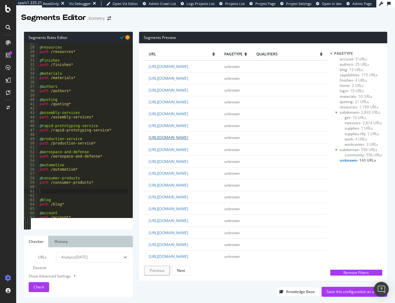
drag, startPoint x: 197, startPoint y: 165, endPoint x: 158, endPoint y: 176, distance: 41.1
click at [158, 144] on td "[URL][DOMAIN_NAME]" at bounding box center [182, 138] width 76 height 12
drag, startPoint x: 196, startPoint y: 164, endPoint x: 158, endPoint y: 176, distance: 39.9
click at [158, 144] on td "[URL][DOMAIN_NAME]" at bounding box center [182, 138] width 76 height 12
click at [48, 190] on div "@ resources path /resources* @ finishes path /finishes* @ materials path /mater…" at bounding box center [83, 132] width 90 height 183
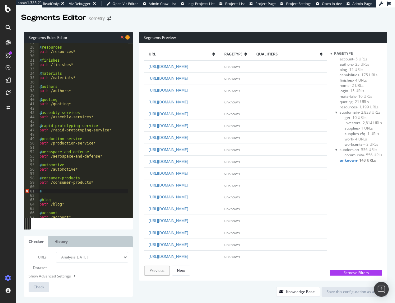
paste textarea "design-agencies"
type textarea "@design-agencies"
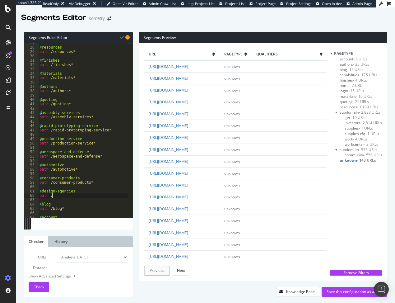
paste textarea "design-agencies"
type textarea "path /design-agencies*"
drag, startPoint x: 196, startPoint y: 183, endPoint x: 166, endPoint y: 196, distance: 33.3
click at [166, 155] on td "[URL][DOMAIN_NAME]" at bounding box center [182, 150] width 76 height 12
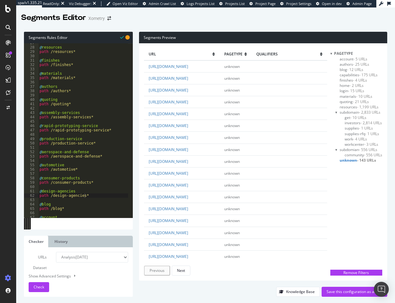
click at [85, 196] on div "@ resources path /resources* @ finishes path /finishes* @ materials path /mater…" at bounding box center [83, 132] width 90 height 183
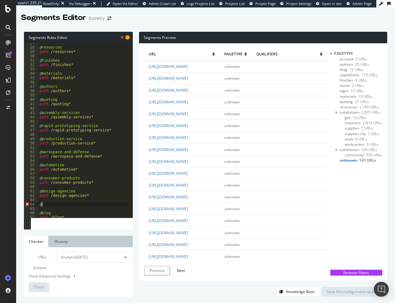
paste textarea "engineering-schools"
type textarea "@engineering-schools"
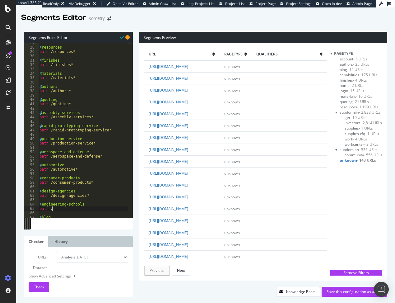
paste textarea "engineering-schools"
type textarea "path /engineering-schools*"
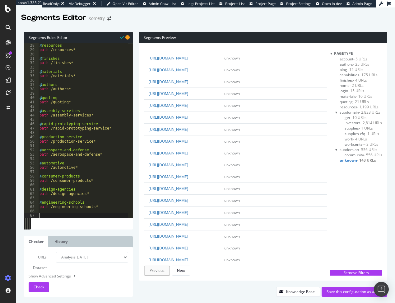
scroll to position [31, 0]
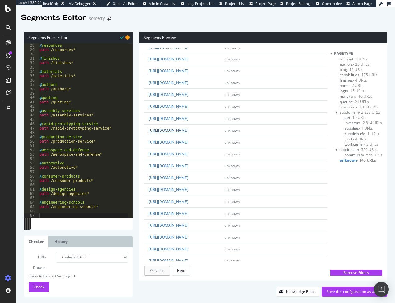
drag, startPoint x: 196, startPoint y: 168, endPoint x: 198, endPoint y: 185, distance: 16.6
click at [186, 136] on td "[URL][DOMAIN_NAME]" at bounding box center [182, 130] width 76 height 12
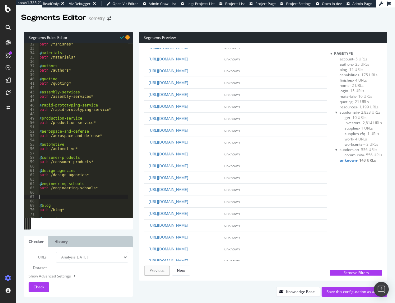
click at [53, 196] on div "path /finishes* @ materials path /materials* @ authors path /authors* @ quoting…" at bounding box center [83, 133] width 90 height 183
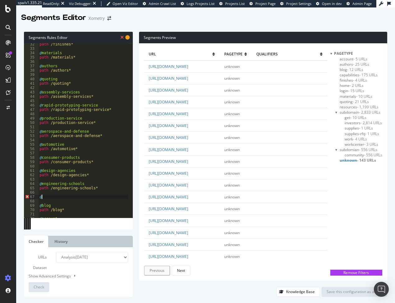
paste textarea "electronics-and-semiconductors"
type textarea "@electronics-and-semiconductors"
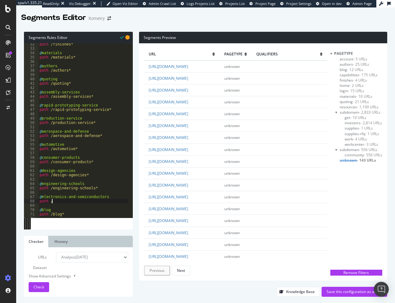
paste textarea "electronics-and-semiconductors"
type textarea "path /electronics-and-semiconductors*"
drag, startPoint x: 197, startPoint y: 218, endPoint x: 206, endPoint y: 219, distance: 9.4
click at [206, 179] on td "[URL][DOMAIN_NAME]" at bounding box center [182, 173] width 76 height 12
drag, startPoint x: 196, startPoint y: 217, endPoint x: 207, endPoint y: 218, distance: 10.7
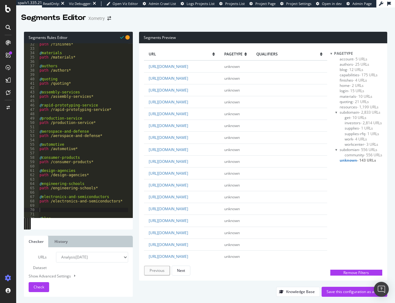
click at [207, 179] on td "[URL][DOMAIN_NAME]" at bounding box center [182, 173] width 76 height 12
click at [45, 210] on div "path /finishes* @ materials path /materials* @ authors path /authors* @ quoting…" at bounding box center [83, 133] width 90 height 183
paste textarea "electronics-and-semiconductors"
type textarea "@electronics-and-semiconductors"
paste textarea "electronics-and-semiconductors"
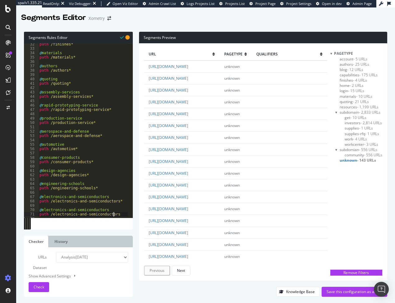
type textarea "path /electronics-and-semiconductors*"
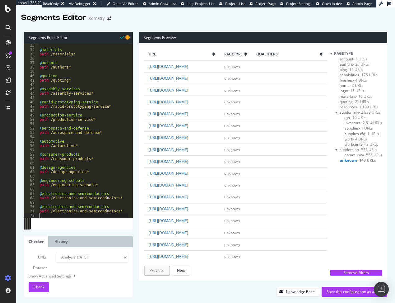
scroll to position [144, 0]
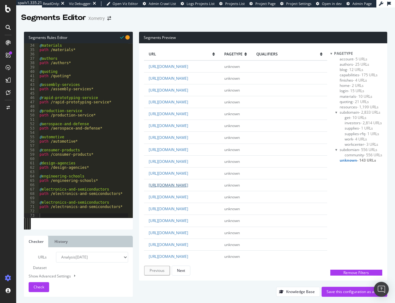
drag, startPoint x: 195, startPoint y: 229, endPoint x: 163, endPoint y: 240, distance: 33.9
click at [163, 191] on td "[URL][DOMAIN_NAME]" at bounding box center [182, 185] width 76 height 12
drag, startPoint x: 44, startPoint y: 202, endPoint x: 104, endPoint y: 202, distance: 59.8
click at [104, 202] on div "@ materials path /materials* @ authors path /authors* @ quoting path /quoting* …" at bounding box center [83, 134] width 90 height 183
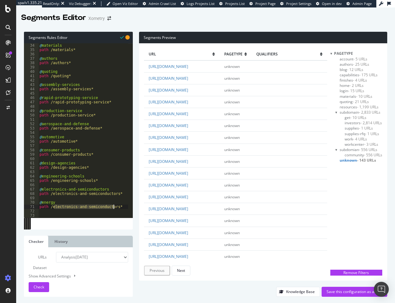
drag, startPoint x: 54, startPoint y: 207, endPoint x: 113, endPoint y: 206, distance: 59.5
click at [113, 206] on div "@ materials path /materials* @ authors path /authors* @ quoting path /quoting* …" at bounding box center [83, 134] width 90 height 183
type textarea "path /energy*"
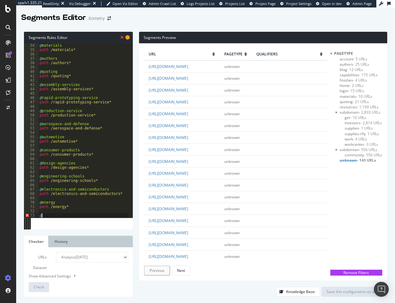
paste textarea "hardware-startups"
type textarea "@hardware-startups"
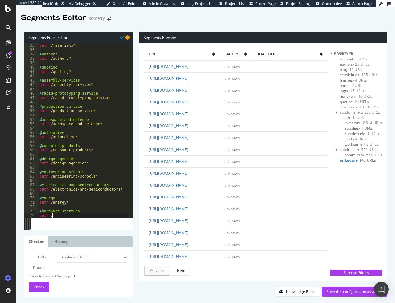
paste textarea "hardware-startups"
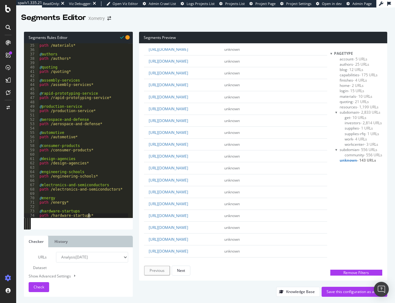
scroll to position [62, 0]
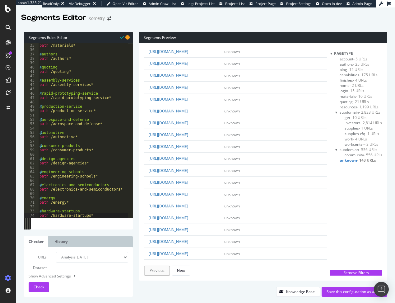
type textarea "path /hardware-startups*"
drag, startPoint x: 196, startPoint y: 183, endPoint x: 212, endPoint y: 184, distance: 16.2
click at [212, 141] on td "[URL][DOMAIN_NAME]" at bounding box center [182, 135] width 76 height 12
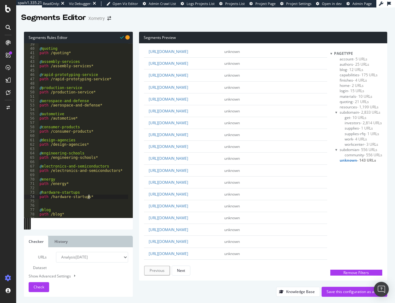
click at [95, 196] on div "@ quoting path /quoting* @ assembly-services path /assembly-services* @ rapid-p…" at bounding box center [83, 133] width 90 height 183
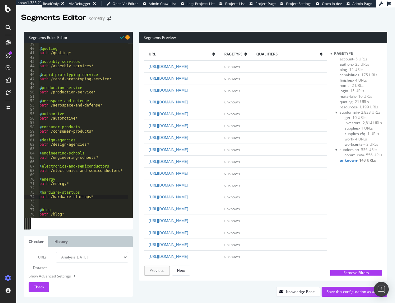
scroll to position [0, 0]
paste textarea "industrial"
type textarea "@industrial"
paste textarea "industrial"
type textarea "path /industrial*"
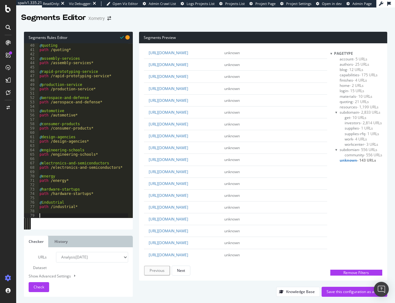
scroll to position [62, 0]
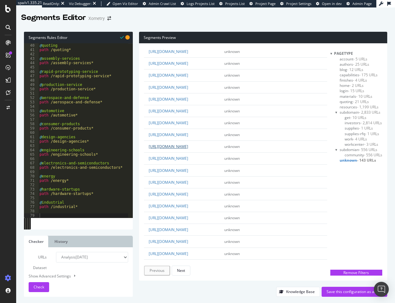
drag, startPoint x: 195, startPoint y: 195, endPoint x: 183, endPoint y: 206, distance: 16.5
click at [183, 153] on td "[URL][DOMAIN_NAME]" at bounding box center [182, 147] width 76 height 12
click at [48, 214] on div "@ quoting path /quoting* @ assembly-services path /assembly-services* @ rapid-p…" at bounding box center [83, 134] width 90 height 183
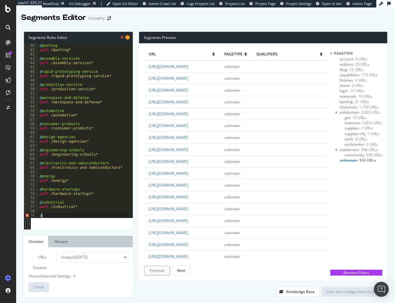
paste textarea "/lighting-manufacturing-services"
type textarea "@/lighting-manufacturing-services"
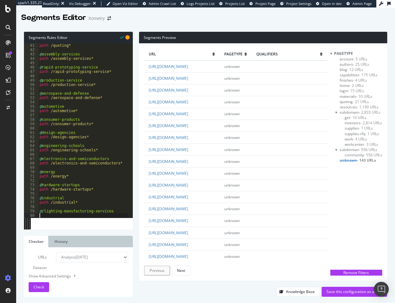
scroll to position [174, 0]
type textarea "@lighting-manufacturing-services"
paste textarea "/lighting-manufacturing-services"
type textarea "path /lighting-manufacturing-services*"
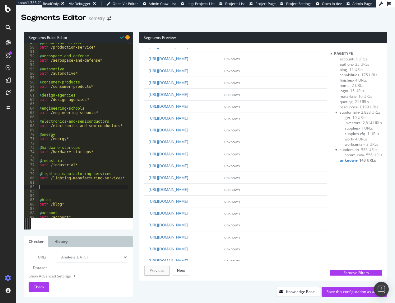
scroll to position [93, 0]
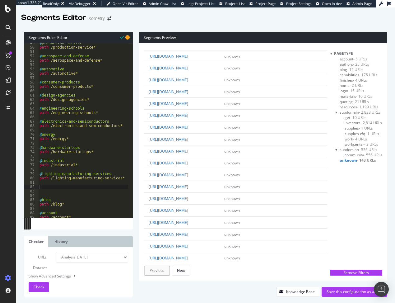
drag, startPoint x: 196, startPoint y: 181, endPoint x: 164, endPoint y: 197, distance: 36.5
click at [164, 133] on td "[URL][DOMAIN_NAME]" at bounding box center [182, 127] width 76 height 12
click at [45, 188] on div "@ production-service path /production-service* @ aerospace-and-defense path /ae…" at bounding box center [83, 132] width 90 height 183
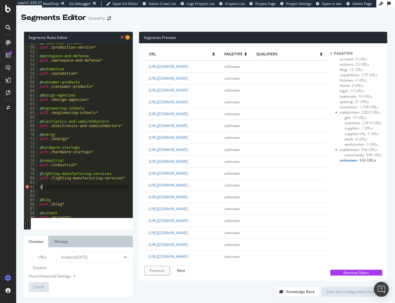
paste textarea "medical-and-dental"
type textarea "@medical-and-dental"
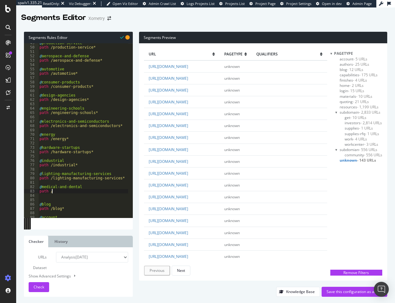
paste textarea "medical-and-dental"
type textarea "path /medical-and-dental*"
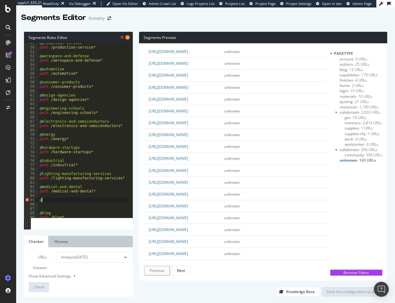
scroll to position [93, 0]
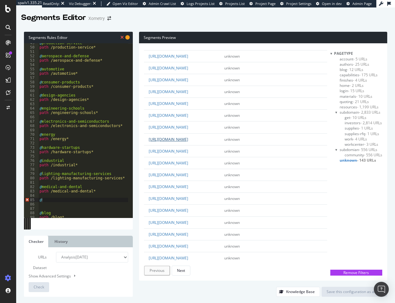
drag, startPoint x: 196, startPoint y: 198, endPoint x: 209, endPoint y: 200, distance: 13.3
click at [209, 145] on td "[URL][DOMAIN_NAME]" at bounding box center [182, 139] width 76 height 12
click at [49, 198] on div "@ production-service path /production-service* @ aerospace-and-defense path /ae…" at bounding box center [83, 132] width 90 height 183
paste textarea "robotics"
type textarea "@robotics"
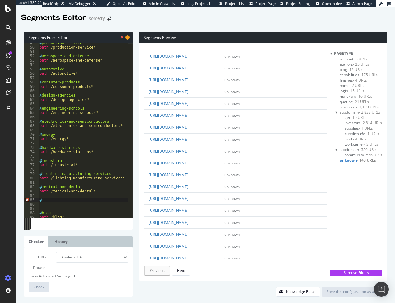
scroll to position [0, 0]
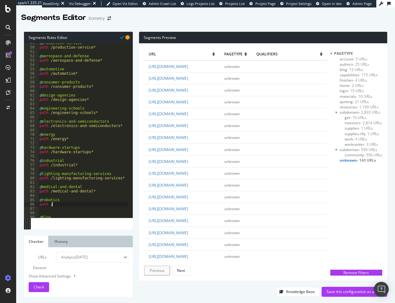
paste textarea "robotics"
type textarea "path /robotics*"
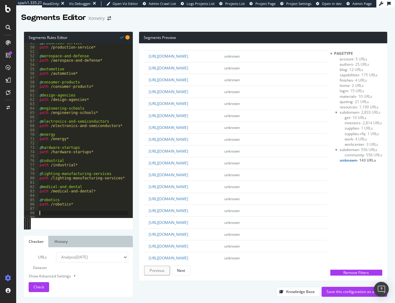
scroll to position [125, 0]
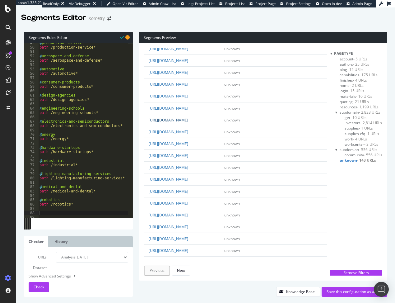
drag, startPoint x: 196, startPoint y: 180, endPoint x: 172, endPoint y: 191, distance: 26.0
click at [172, 126] on td "[URL][DOMAIN_NAME]" at bounding box center [182, 120] width 76 height 12
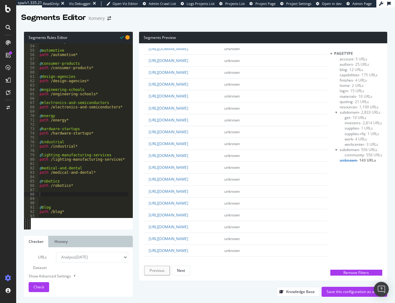
scroll to position [230, 0]
click at [45, 193] on div "path /aerospace-and-defense* @ automotive path /automotive* @ consumer-products…" at bounding box center [83, 131] width 90 height 183
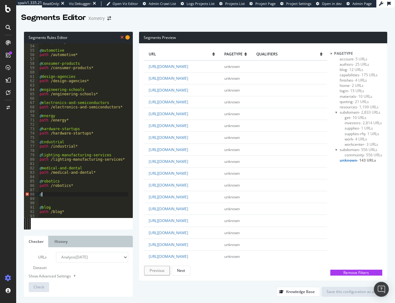
paste textarea "purchasing-supply-chain"
type textarea "@purchasing-supply-chain"
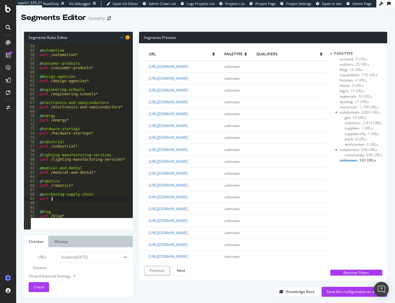
paste textarea "purchasing-supply-chain"
type textarea "path /purchasing-supply-chain*"
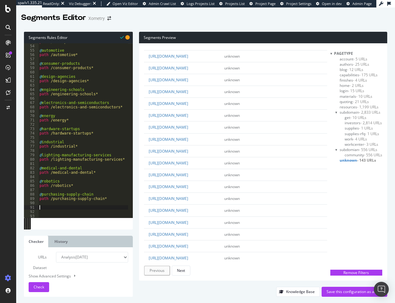
scroll to position [125, 0]
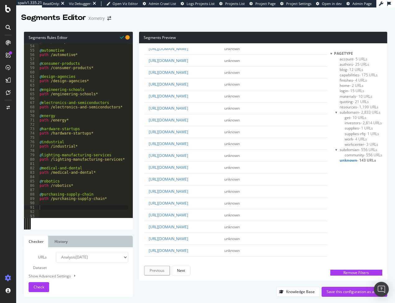
drag, startPoint x: 197, startPoint y: 197, endPoint x: 156, endPoint y: 210, distance: 43.1
click at [156, 138] on td "[URL][DOMAIN_NAME]" at bounding box center [182, 132] width 76 height 12
click at [63, 208] on div "path /aerospace-and-defense* @ automotive path /automotive* @ consumer-products…" at bounding box center [83, 131] width 90 height 183
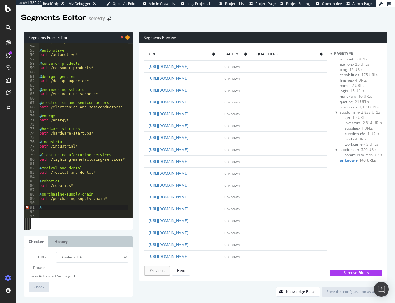
paste textarea "manufacturing"
type textarea "@manufacturing"
paste textarea "manufacturing"
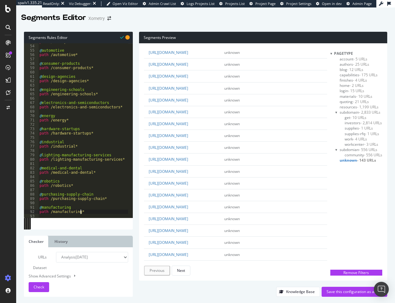
scroll to position [156, 0]
type textarea "path /manufacturing*"
drag, startPoint x: 196, startPoint y: 181, endPoint x: 150, endPoint y: 195, distance: 47.9
click at [150, 118] on td "[URL][DOMAIN_NAME]" at bounding box center [182, 112] width 76 height 12
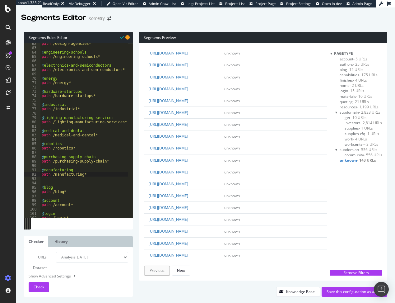
scroll to position [0, 0]
click at [59, 178] on div "path /design-agencies* @ engineering-schools path /engineering-schools* @ elect…" at bounding box center [85, 132] width 90 height 183
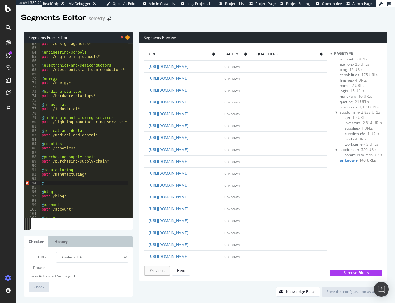
paste textarea "cad-add-ins"
type textarea "@cad-add-ins"
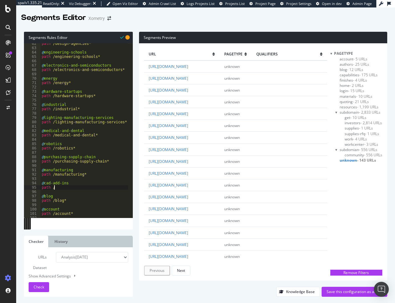
paste textarea "cad-add-ins"
type textarea "path /cad-add-ins*"
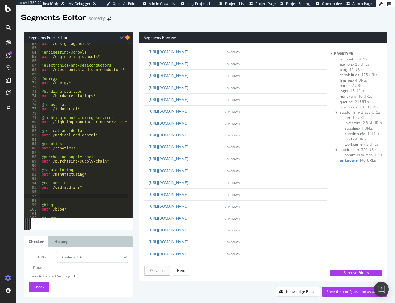
scroll to position [156, 0]
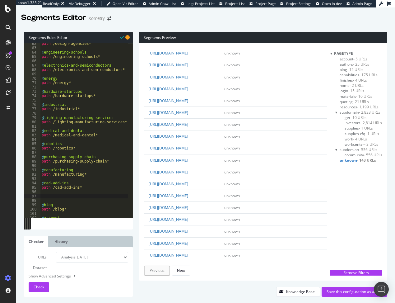
drag, startPoint x: 197, startPoint y: 199, endPoint x: 174, endPoint y: 214, distance: 26.9
click at [174, 130] on td "[URL][DOMAIN_NAME]" at bounding box center [182, 125] width 76 height 12
click at [50, 195] on div "path /design-agencies* @ engineering-schools path /engineering-schools* @ elect…" at bounding box center [84, 132] width 88 height 183
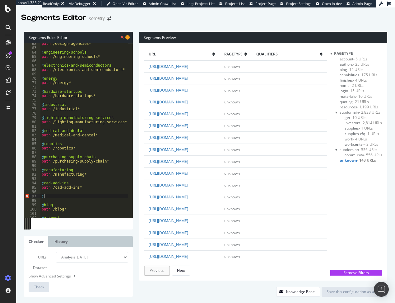
paste textarea "manufacturing-standards"
type textarea "@manufacturing-standards"
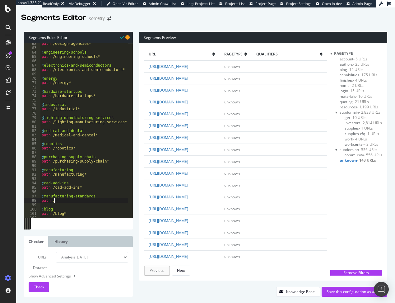
scroll to position [0, 1]
paste textarea "manufacturing-standards"
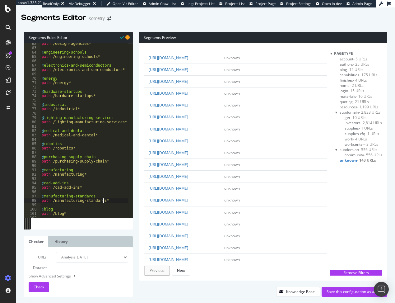
type textarea "path /manufacturing-standards*"
drag, startPoint x: 196, startPoint y: 185, endPoint x: 153, endPoint y: 200, distance: 45.7
click at [153, 111] on td "[URL][DOMAIN_NAME]" at bounding box center [182, 105] width 76 height 12
click at [107, 201] on div "path /design-agencies* @ engineering-schools path /engineering-schools* @ elect…" at bounding box center [84, 132] width 88 height 183
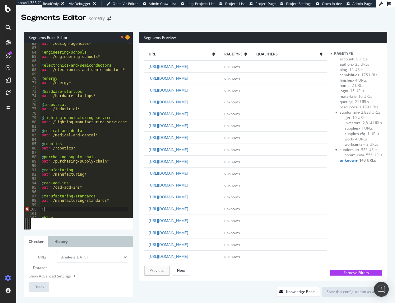
paste textarea "sheet-cutting"
type textarea "@sheet-cutting"
paste textarea "sheet-cutting"
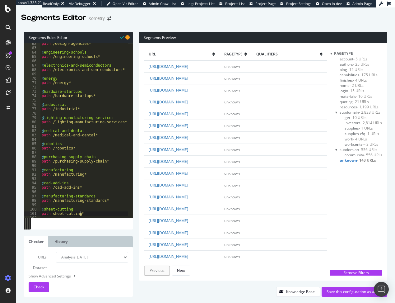
scroll to position [0, 3]
click at [52, 213] on div "path /design-agencies* @ engineering-schools path /engineering-schools* @ elect…" at bounding box center [84, 132] width 88 height 183
click at [39, 287] on span "Check" at bounding box center [39, 286] width 11 height 5
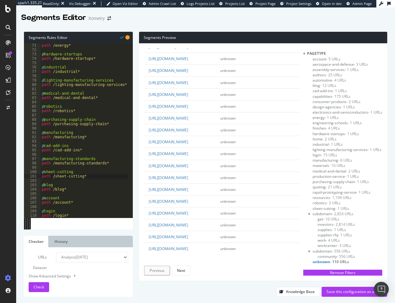
scroll to position [1505, 0]
click at [188, 267] on button "Next" at bounding box center [181, 271] width 19 height 10
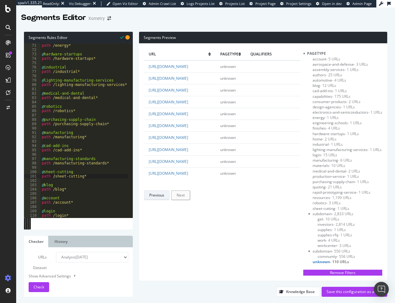
click at [158, 200] on div "Previous" at bounding box center [156, 195] width 15 height 9
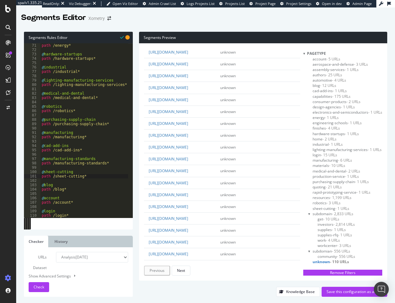
scroll to position [809, 0]
drag, startPoint x: 172, startPoint y: 191, endPoint x: 198, endPoint y: 189, distance: 26.5
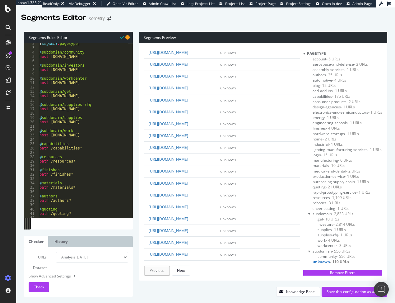
scroll to position [0, 0]
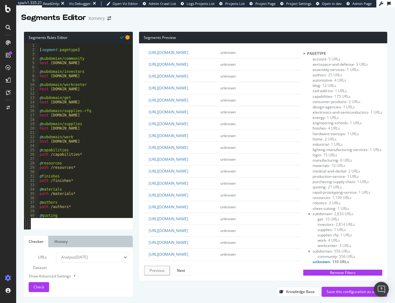
click at [88, 141] on div "[ segment : pagetype ] @ subdomian/community host [DOMAIN_NAME] @ subdomain/inv…" at bounding box center [83, 134] width 90 height 183
type textarea "host [DOMAIN_NAME]"
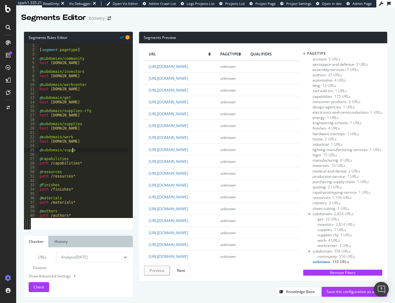
scroll to position [0, 2]
type textarea "@subdomain/support"
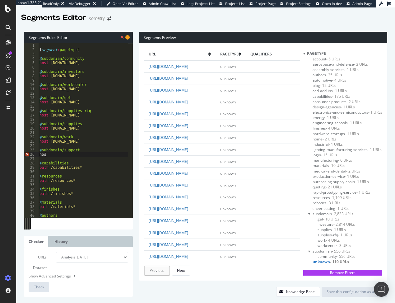
scroll to position [0, 0]
paste textarea "[DOMAIN_NAME]"
type textarea "host [DOMAIN_NAME]"
click at [353, 291] on div "Save this configuration as active" at bounding box center [355, 291] width 56 height 5
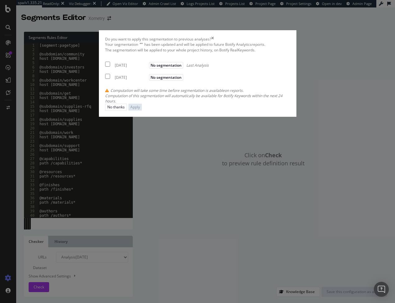
click at [105, 67] on input "modal" at bounding box center [107, 64] width 5 height 5
checkbox input "true"
click at [105, 104] on div "Your segmentation " " has been updated and will be applied to future Botify Ana…" at bounding box center [197, 73] width 185 height 62
click at [105, 79] on input "modal" at bounding box center [107, 76] width 5 height 5
checkbox input "true"
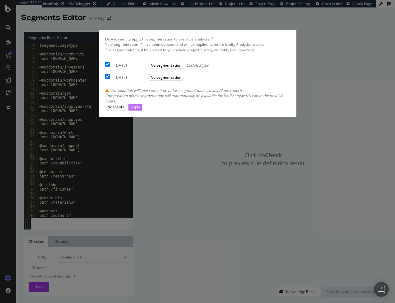
click at [140, 110] on div "Apply" at bounding box center [135, 106] width 10 height 5
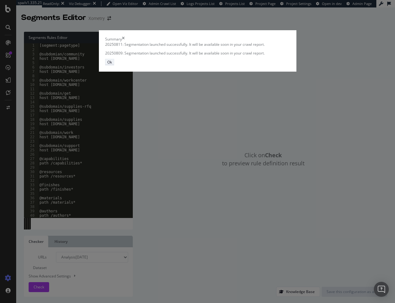
click at [112, 65] on div "Ok" at bounding box center [109, 61] width 5 height 5
